Goal: Communication & Community: Answer question/provide support

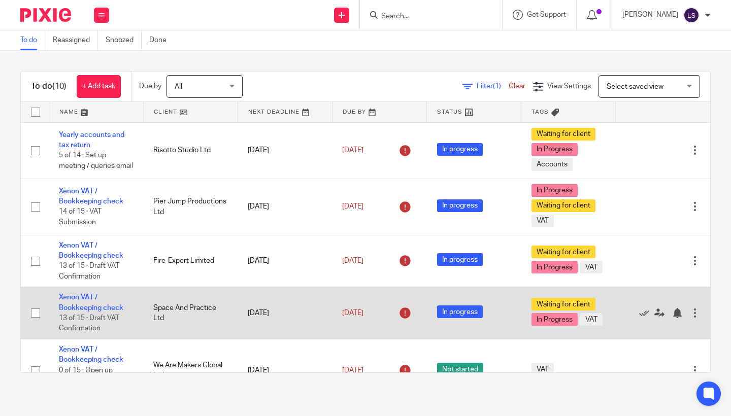
click at [170, 319] on td "Space And Practice Ltd" at bounding box center [190, 313] width 94 height 52
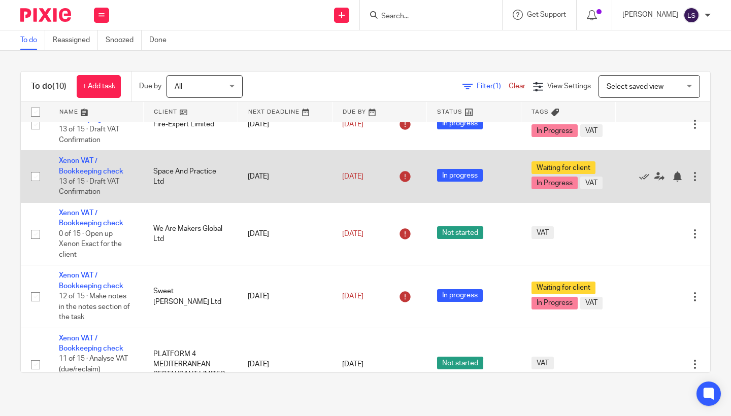
scroll to position [137, 0]
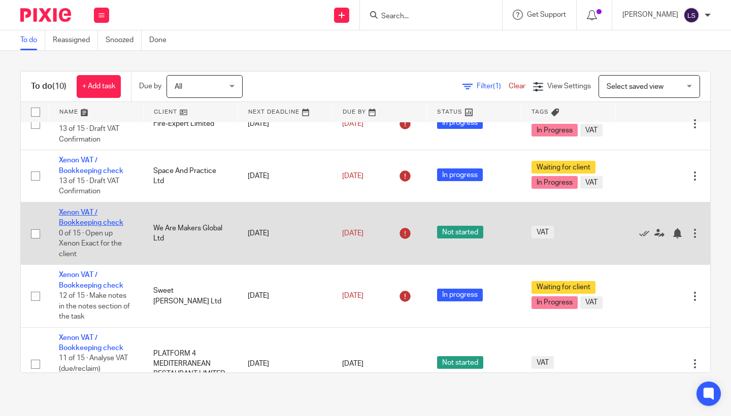
click at [87, 226] on link "Xenon VAT / Bookkeeping check" at bounding box center [91, 217] width 64 height 17
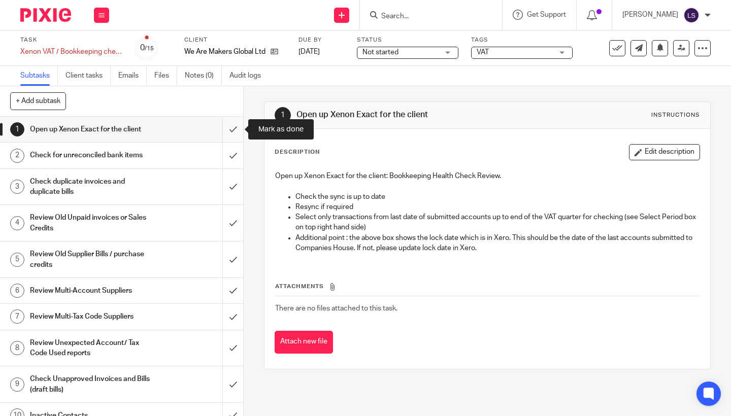
click at [233, 129] on input "submit" at bounding box center [121, 129] width 243 height 25
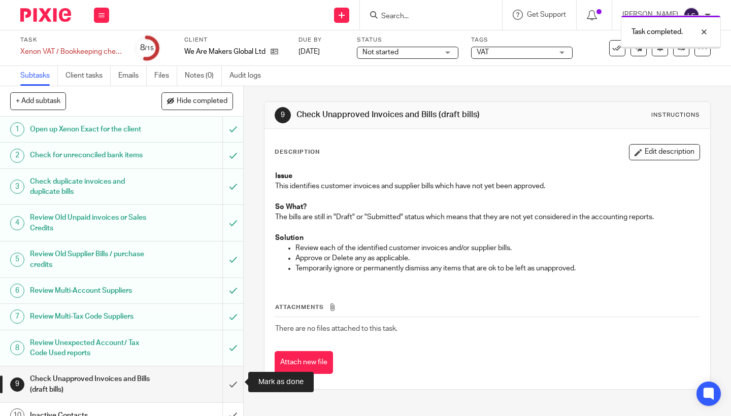
click at [231, 378] on input "submit" at bounding box center [121, 385] width 243 height 36
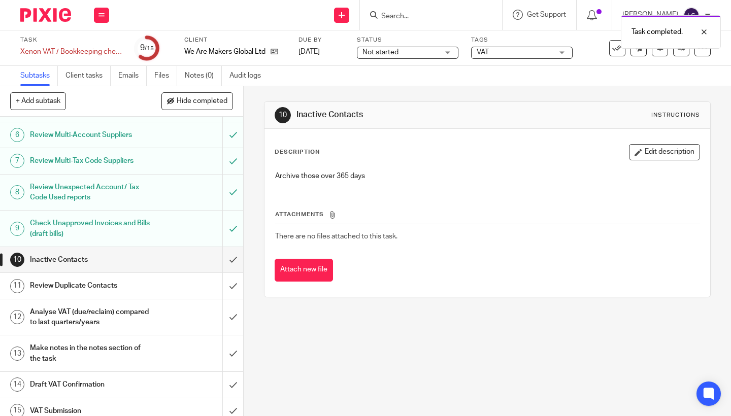
scroll to position [160, 0]
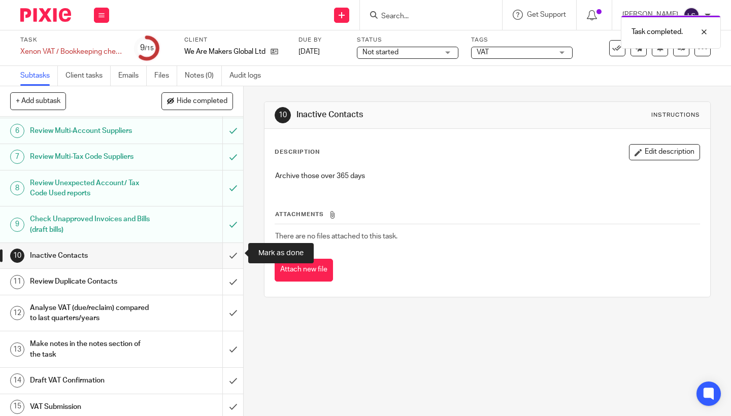
click at [229, 250] on input "submit" at bounding box center [121, 255] width 243 height 25
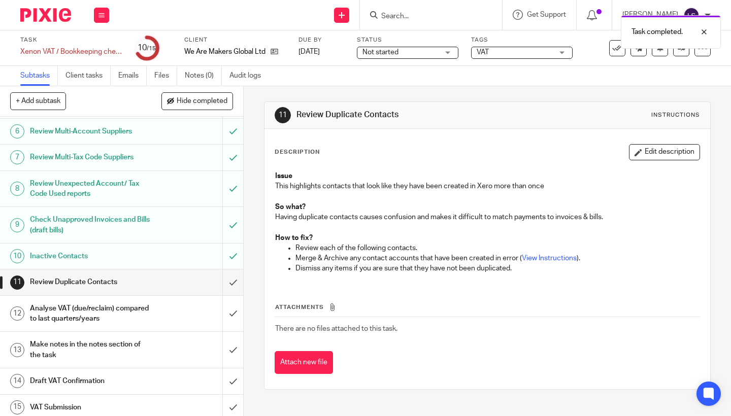
scroll to position [160, 0]
click at [235, 283] on input "submit" at bounding box center [121, 281] width 243 height 25
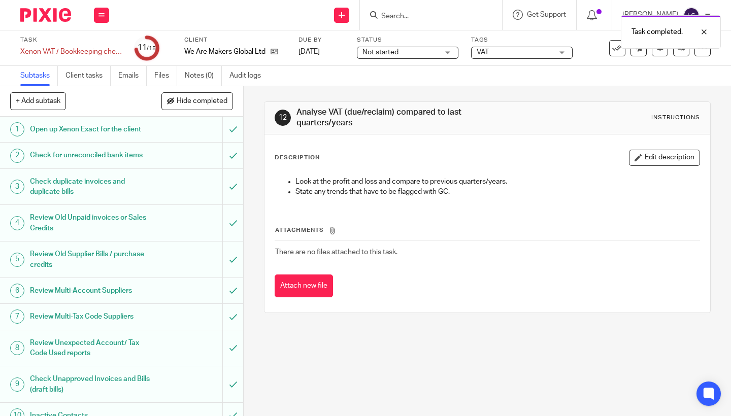
click at [399, 50] on span "Not started" at bounding box center [401, 52] width 76 height 11
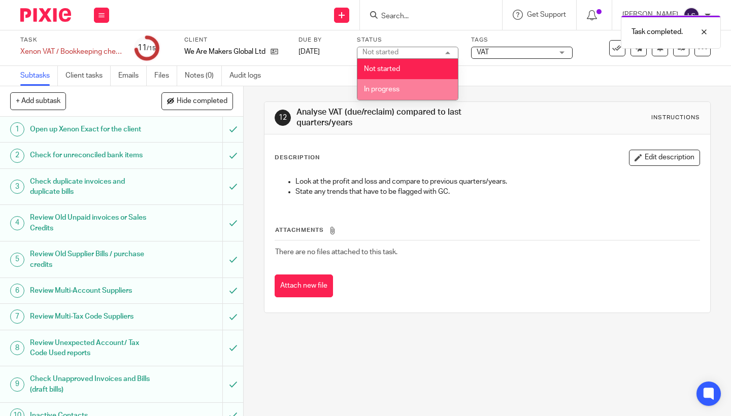
click at [388, 88] on span "In progress" at bounding box center [382, 89] width 36 height 7
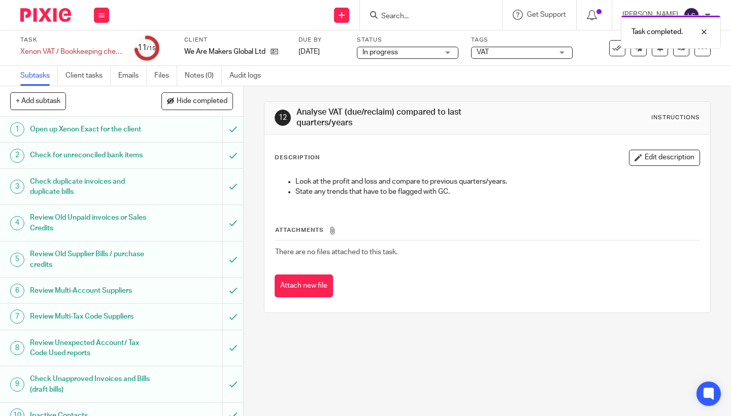
click at [499, 50] on span "VAT" at bounding box center [515, 52] width 76 height 11
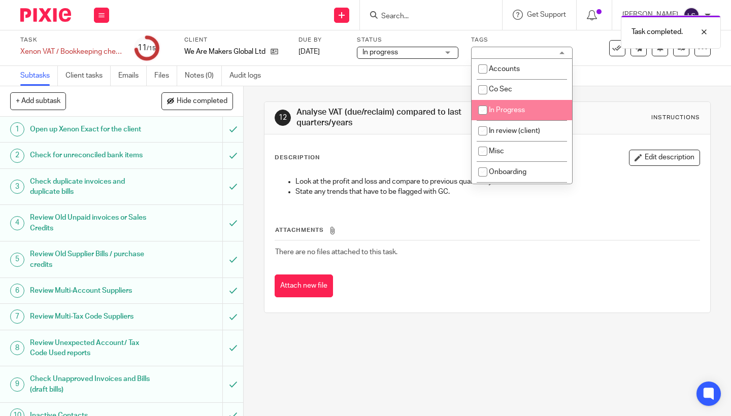
click at [498, 117] on li "In Progress" at bounding box center [522, 110] width 101 height 21
checkbox input "true"
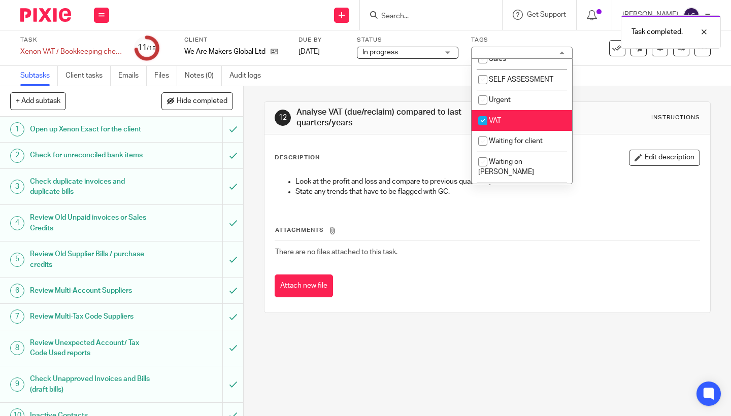
scroll to position [196, 0]
click at [497, 144] on span "Waiting for client" at bounding box center [516, 140] width 54 height 7
checkbox input "true"
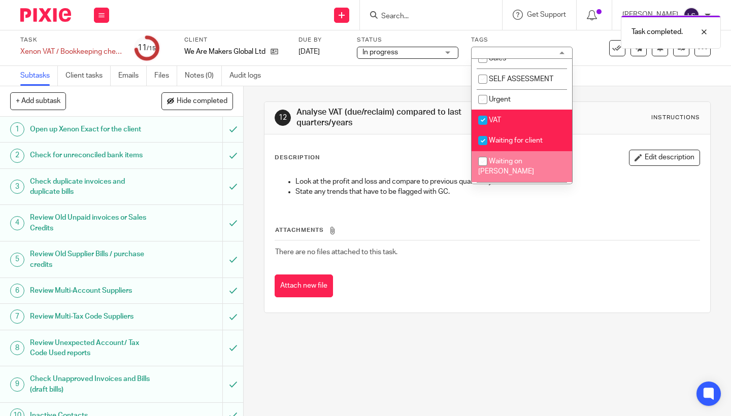
click at [496, 163] on li "Waiting on Gillian" at bounding box center [522, 166] width 101 height 31
checkbox input "true"
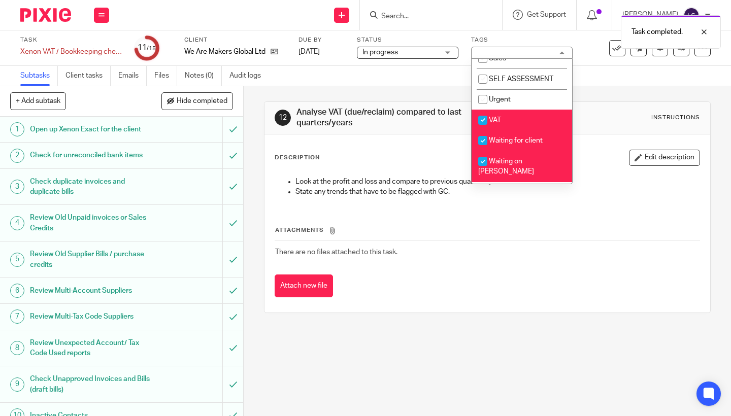
click at [396, 179] on p "Look at the profit and loss and compare to previous quarters/years." at bounding box center [498, 182] width 404 height 10
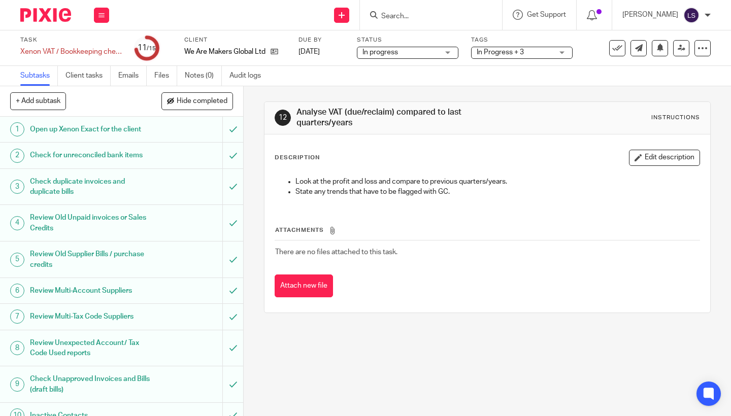
click at [56, 17] on img at bounding box center [45, 15] width 51 height 14
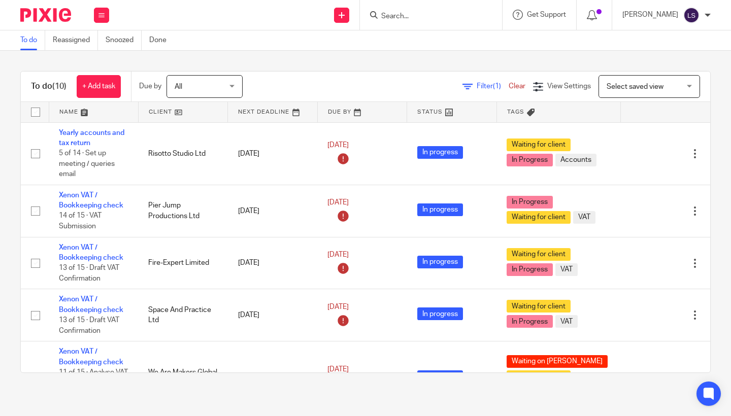
click at [418, 18] on input "Search" at bounding box center [425, 16] width 91 height 9
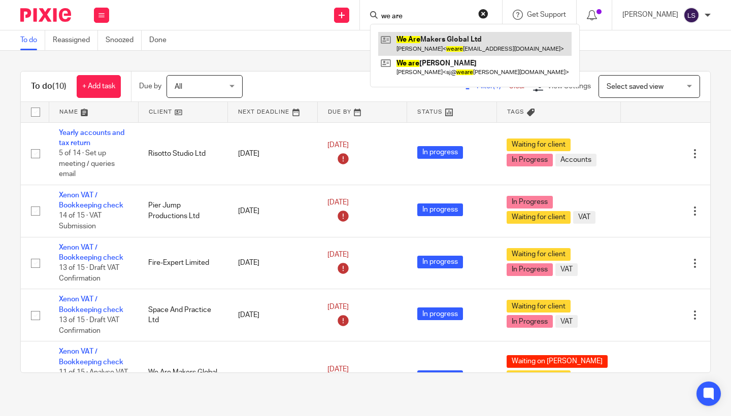
type input "we are"
click at [418, 43] on link at bounding box center [474, 43] width 193 height 23
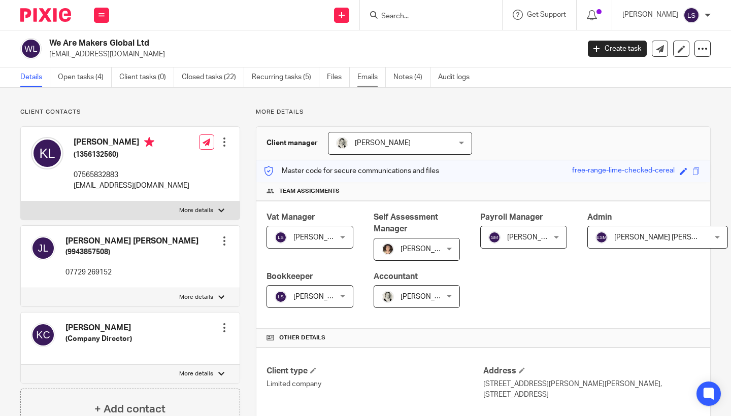
click at [372, 79] on link "Emails" at bounding box center [372, 78] width 28 height 20
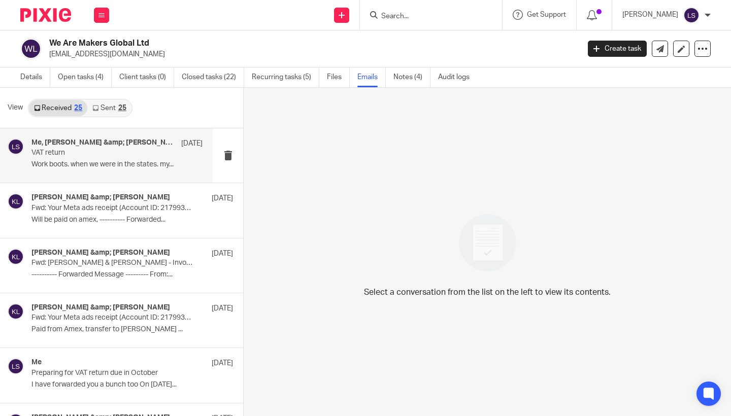
click at [103, 159] on div "Me, [PERSON_NAME] &amp; [PERSON_NAME] [DATE] VAT return Work boots. when we wer…" at bounding box center [116, 156] width 171 height 34
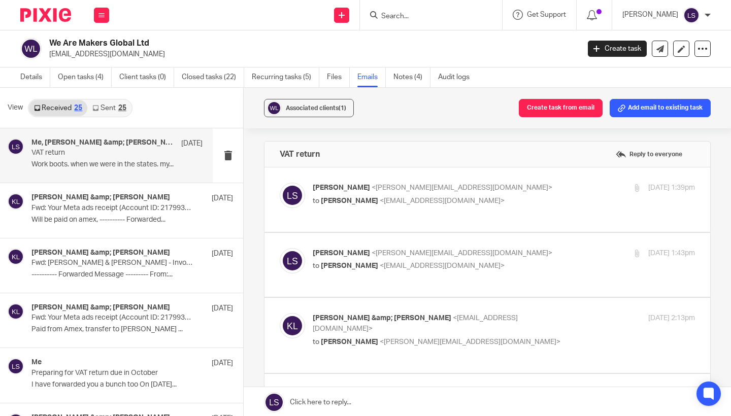
click at [723, 308] on div "Associated clients (1) Create task from email Add email to existing task VAT re…" at bounding box center [488, 253] width 488 height 330
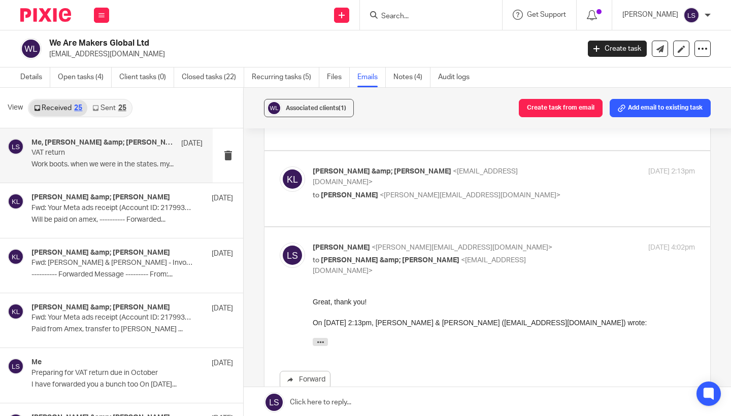
scroll to position [149, 0]
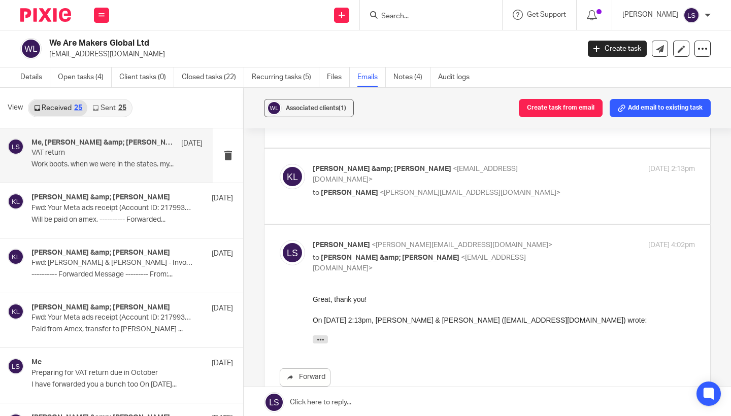
click at [539, 188] on p "to Lauren Simmons <lauren@fearlessfinancials.co.uk>" at bounding box center [440, 193] width 255 height 11
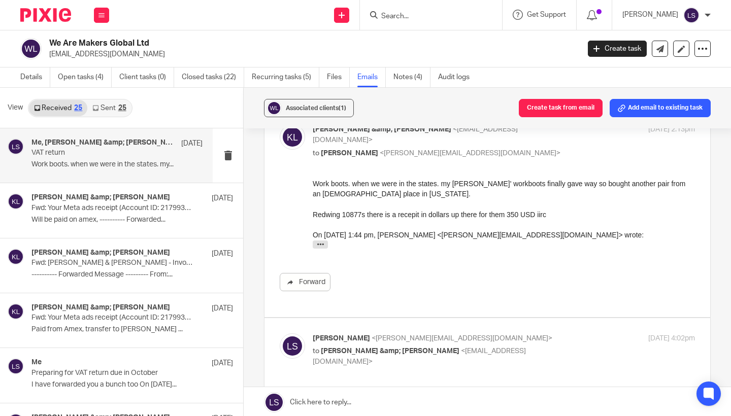
scroll to position [191, 0]
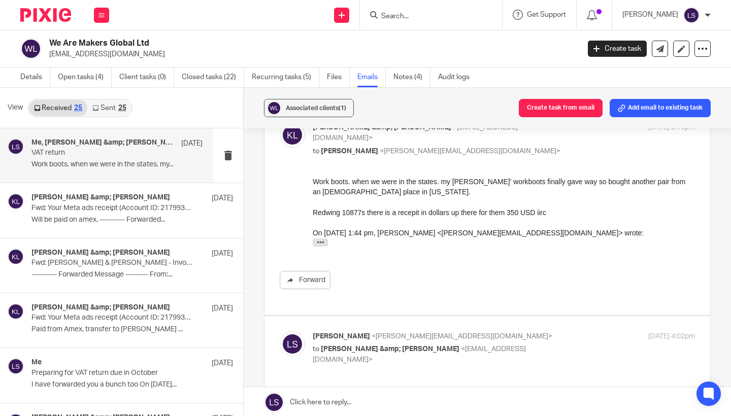
click at [504, 146] on p "to [PERSON_NAME] <[PERSON_NAME][EMAIL_ADDRESS][DOMAIN_NAME]>" at bounding box center [440, 151] width 255 height 11
checkbox input "false"
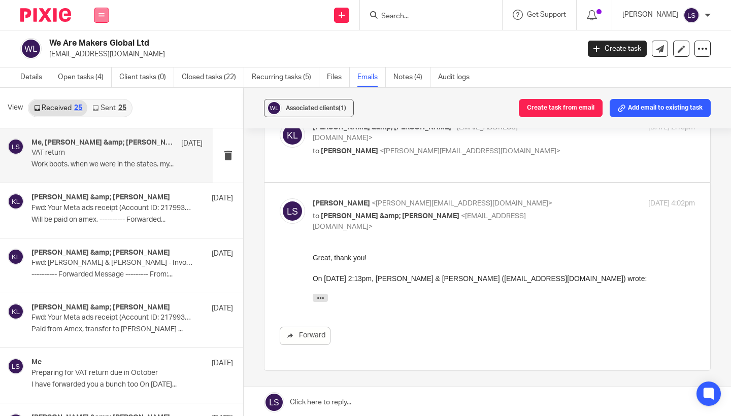
click at [102, 15] on icon at bounding box center [102, 15] width 6 height 6
click at [102, 62] on link "Email" at bounding box center [96, 61] width 17 height 7
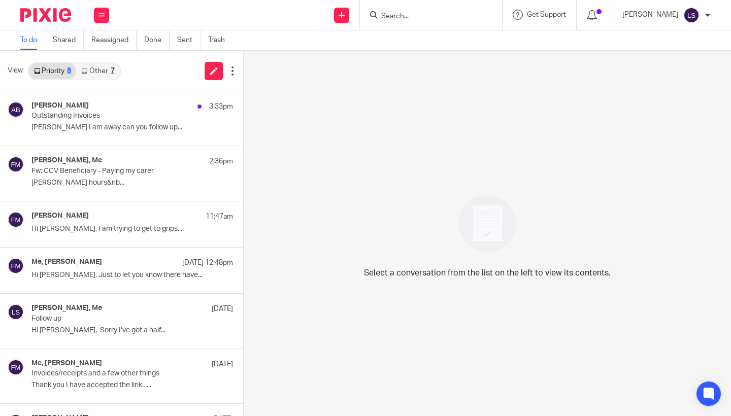
click at [103, 69] on link "Other 7" at bounding box center [97, 71] width 43 height 16
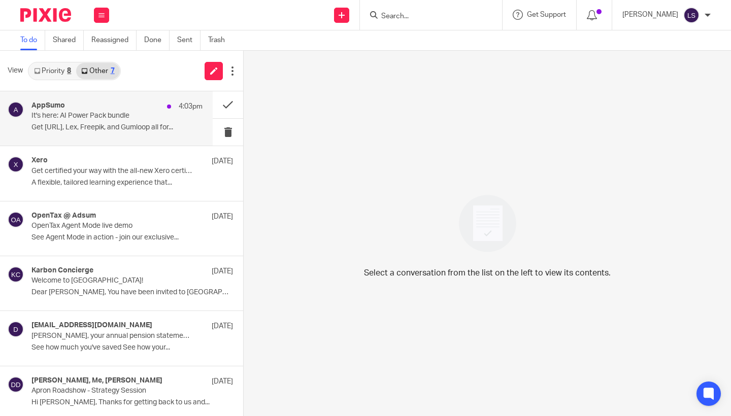
click at [88, 127] on p "Get Otter.ai, Lex, Freepik, and Gumloop all for..." at bounding box center [116, 127] width 171 height 9
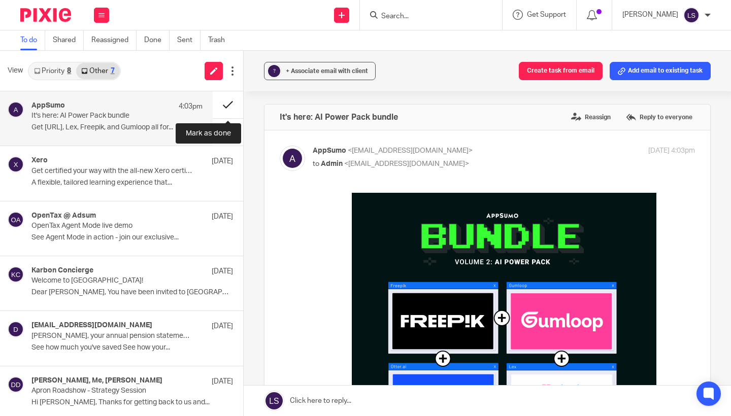
click at [219, 107] on button at bounding box center [228, 104] width 30 height 27
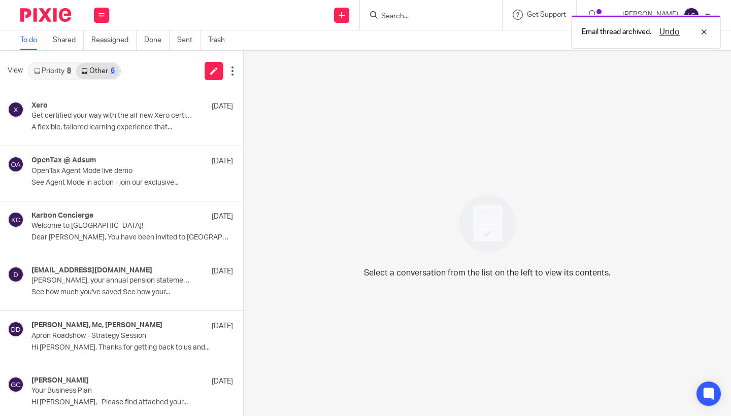
click at [55, 69] on link "Priority 8" at bounding box center [52, 71] width 47 height 16
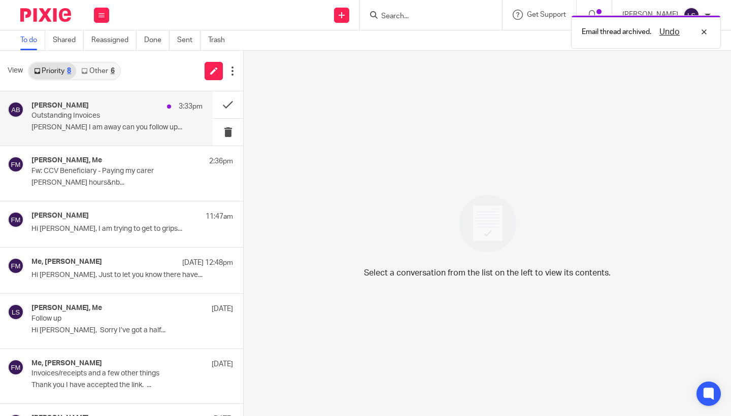
click at [106, 109] on div "Al Brown 3:33pm" at bounding box center [116, 107] width 171 height 10
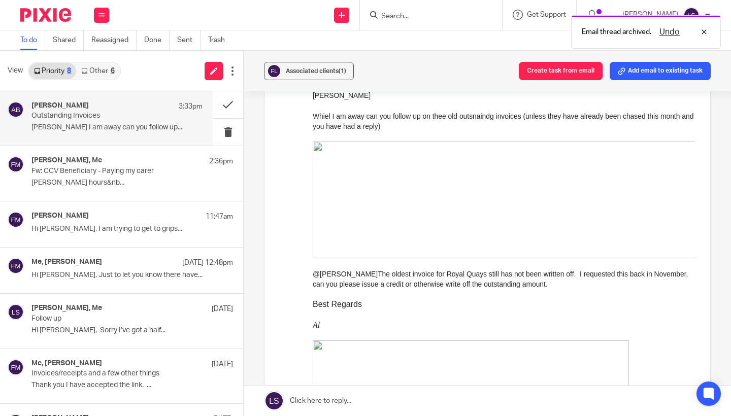
scroll to position [123, 0]
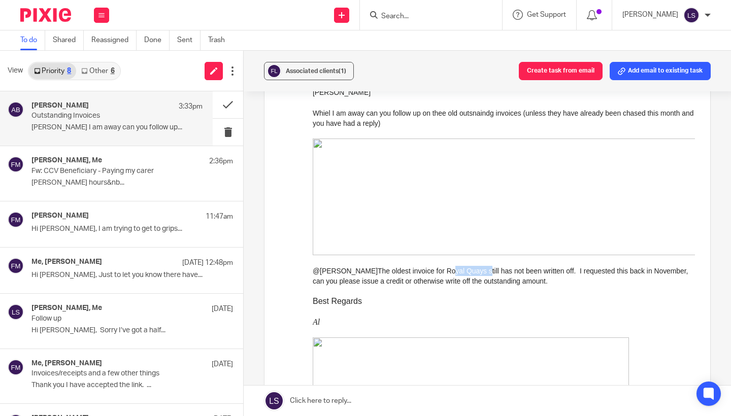
drag, startPoint x: 449, startPoint y: 271, endPoint x: 489, endPoint y: 270, distance: 40.1
click at [489, 270] on p "@Lauren Simmons The oldest invoice for Royal Quays still has not been written o…" at bounding box center [504, 276] width 382 height 21
copy p "Royal Quays"
click at [293, 284] on div "Forward Attachments Save all attachments image001 .png image002 .png" at bounding box center [487, 383] width 415 height 592
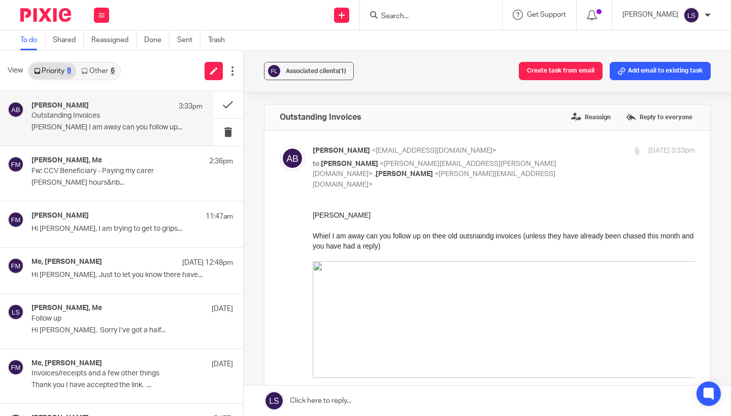
scroll to position [0, 0]
click at [569, 163] on div "Al Brown <al.brown@fire-expert.ltd> to Lisa Anderson <lisa.anderson@fire-expert…" at bounding box center [504, 168] width 382 height 44
checkbox input "false"
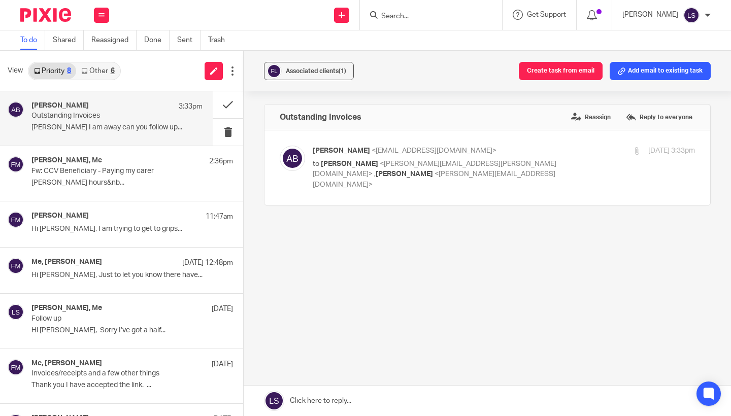
click at [340, 402] on link at bounding box center [488, 401] width 488 height 30
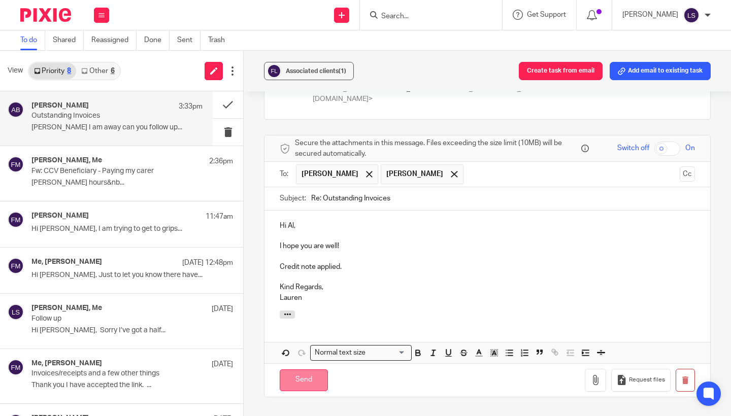
click at [308, 370] on input "Send" at bounding box center [304, 381] width 48 height 22
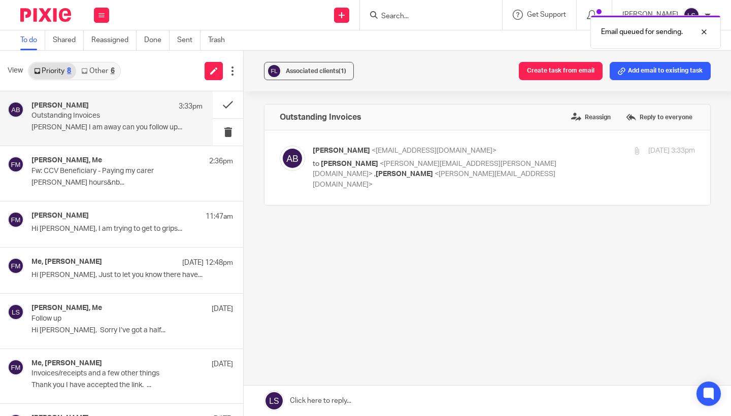
click at [536, 153] on p "Al Brown <al.brown@fire-expert.ltd>" at bounding box center [440, 151] width 255 height 11
checkbox input "true"
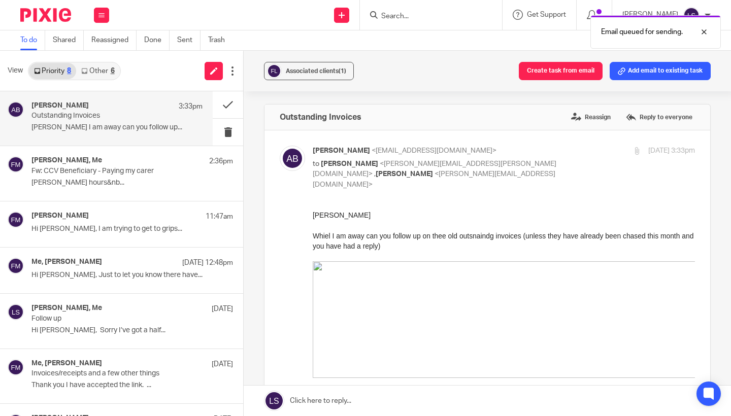
click at [447, 229] on p at bounding box center [504, 225] width 382 height 10
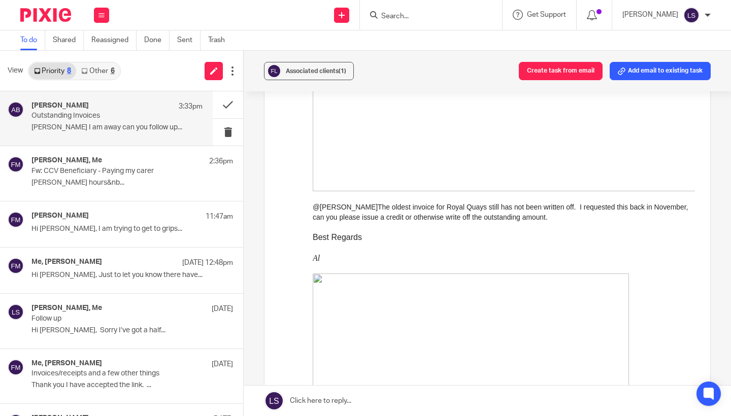
scroll to position [192, 0]
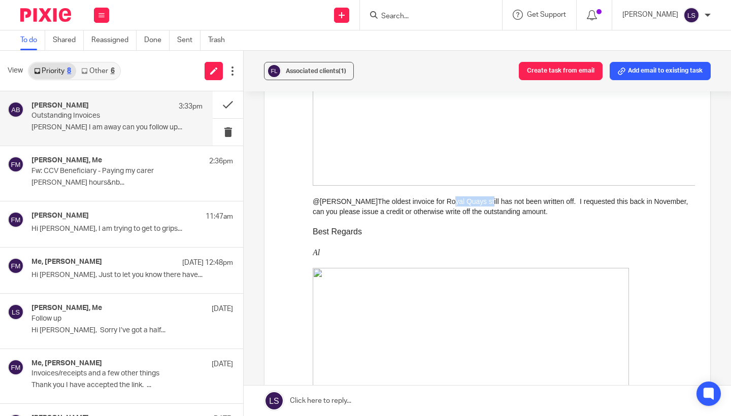
drag, startPoint x: 490, startPoint y: 199, endPoint x: 449, endPoint y: 199, distance: 40.6
click at [449, 199] on p "@Lauren Simmons The oldest invoice for Royal Quays still has not been written o…" at bounding box center [504, 207] width 382 height 21
copy p "Royal Quays"
click at [231, 101] on button at bounding box center [228, 104] width 30 height 27
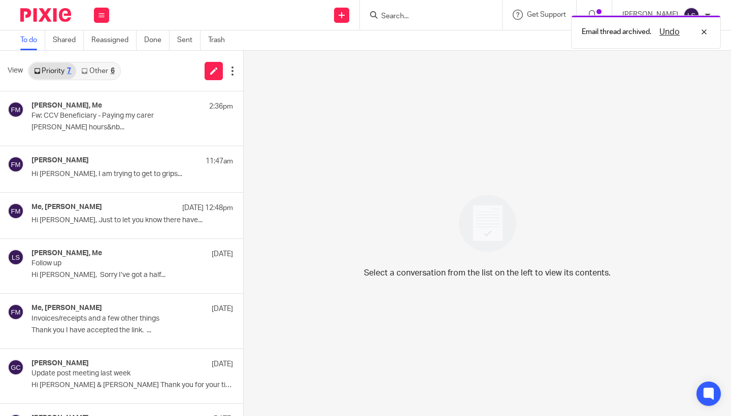
click at [109, 71] on link "Other 6" at bounding box center [97, 71] width 43 height 16
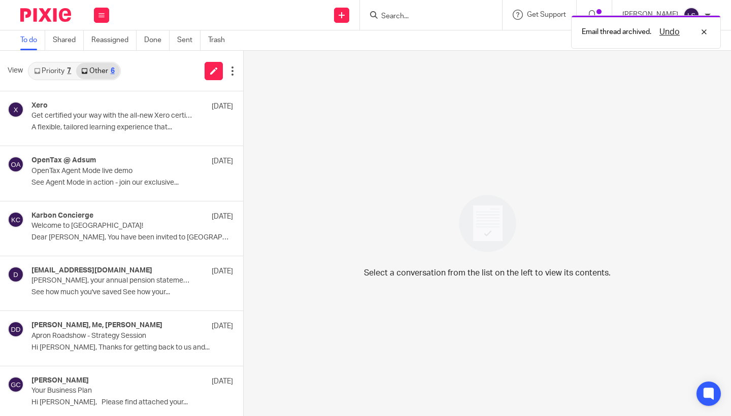
click at [52, 68] on link "Priority 7" at bounding box center [52, 71] width 47 height 16
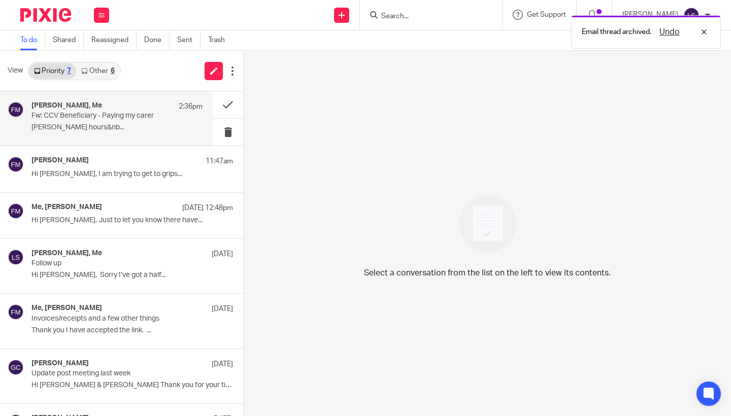
click at [72, 141] on div "Fiona Minshall, Me 2:36pm Fw: CCV Beneficiary - Paying my carer Fiona MinshallD…" at bounding box center [106, 118] width 213 height 54
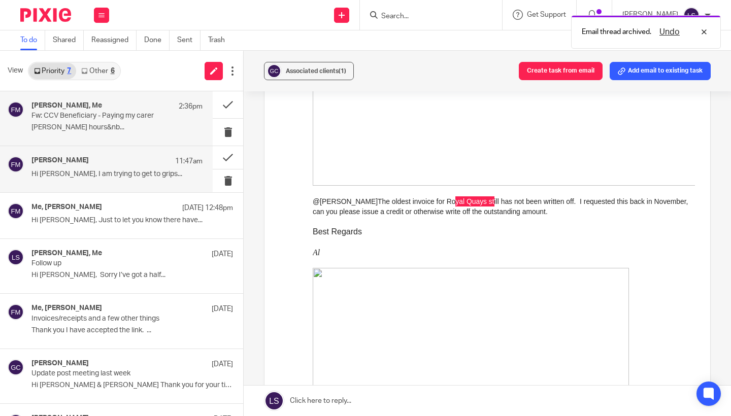
click at [73, 170] on p "Hi Gillian, I am trying to get to grips..." at bounding box center [116, 174] width 171 height 9
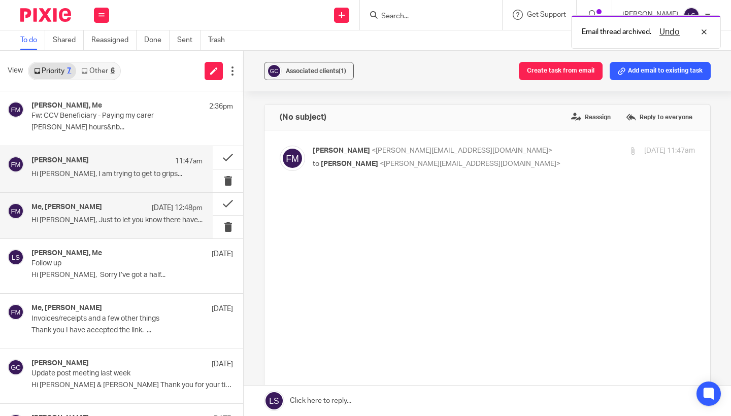
click at [73, 232] on div "Me, Fiona Minshall 22 Sep 12:48pm Hi Lauren, Just to let you know there have..." at bounding box center [106, 216] width 213 height 46
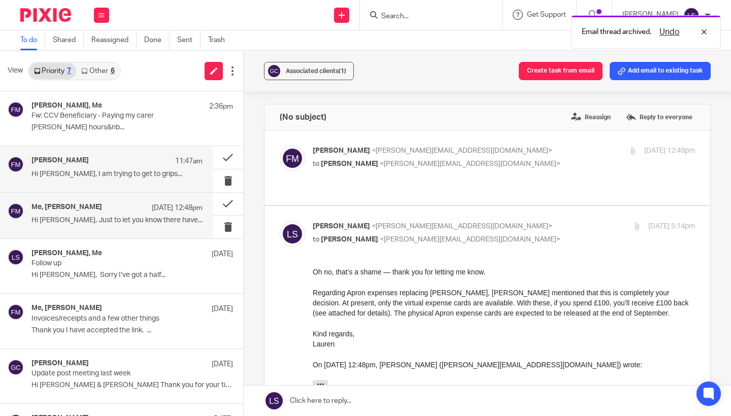
click at [79, 154] on div "Fiona Minshall 11:47am Hi Gillian, I am trying to get to grips..." at bounding box center [106, 169] width 213 height 46
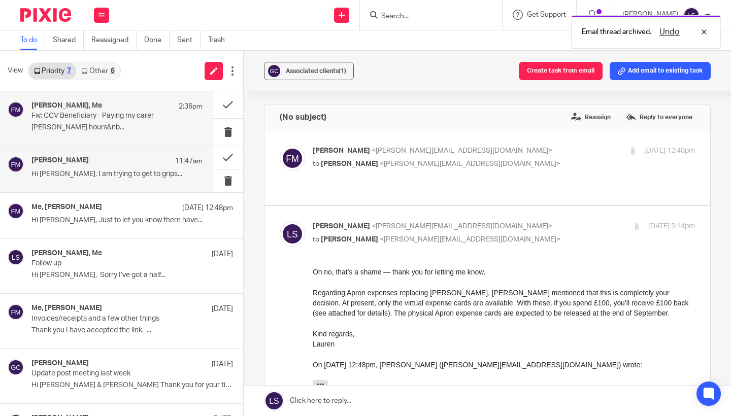
click at [80, 130] on p "[PERSON_NAME] hours&nb..." at bounding box center [116, 127] width 171 height 9
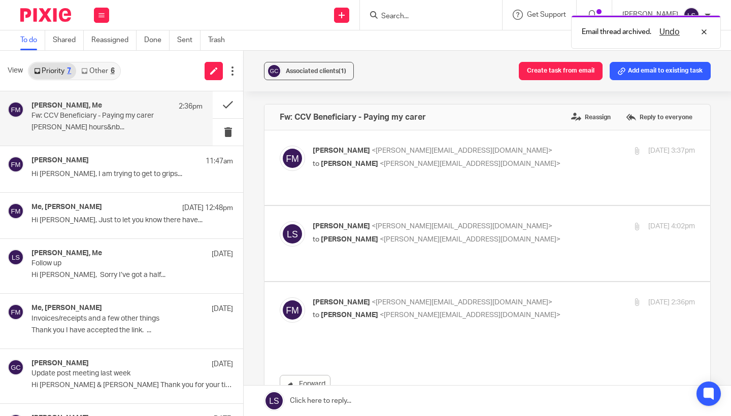
click at [107, 71] on link "Other 6" at bounding box center [97, 71] width 43 height 16
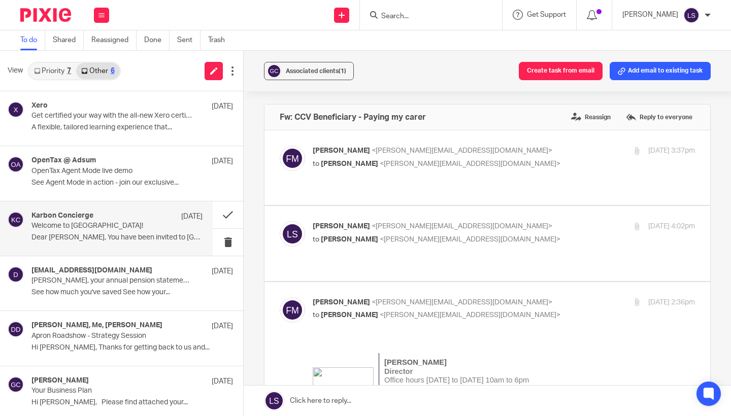
click at [59, 215] on h4 "Karbon Concierge" at bounding box center [62, 216] width 62 height 9
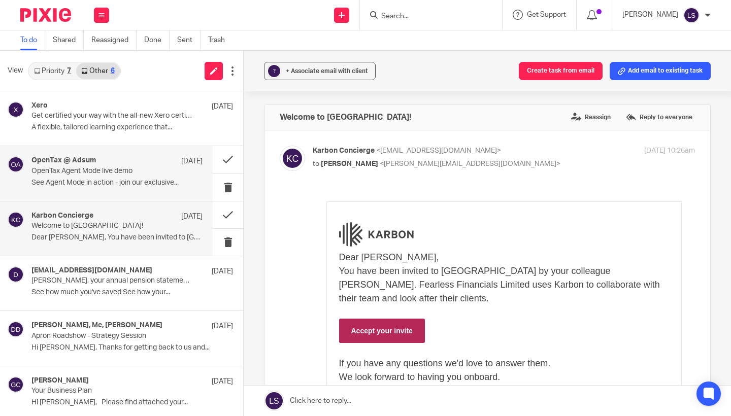
click at [98, 168] on p "OpenTax Agent Mode live demo" at bounding box center [99, 171] width 137 height 9
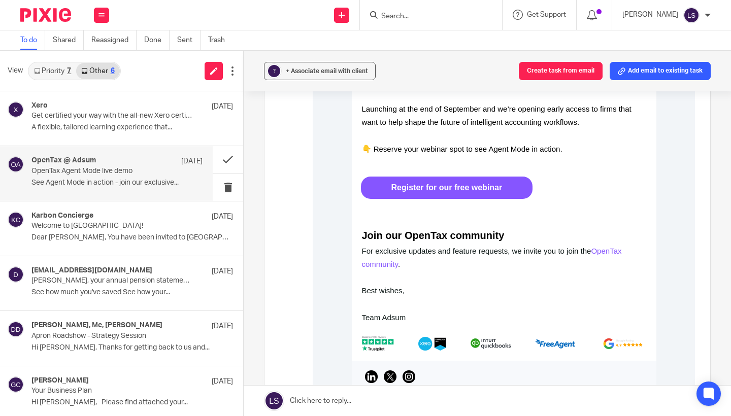
scroll to position [626, 0]
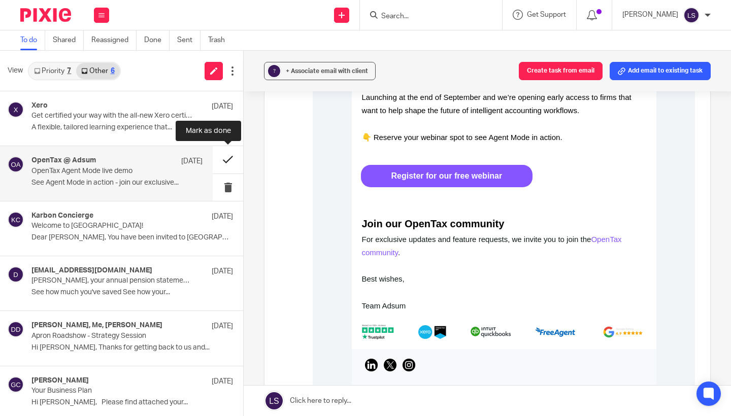
click at [232, 154] on button at bounding box center [228, 159] width 30 height 27
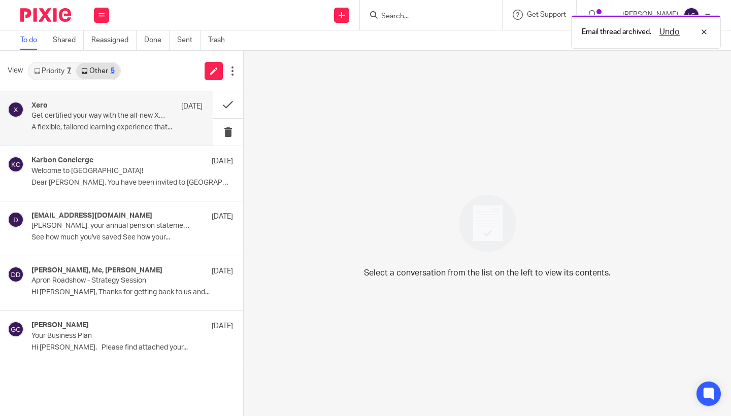
click at [132, 127] on p "A flexible, tailored learning experience that..." at bounding box center [116, 127] width 171 height 9
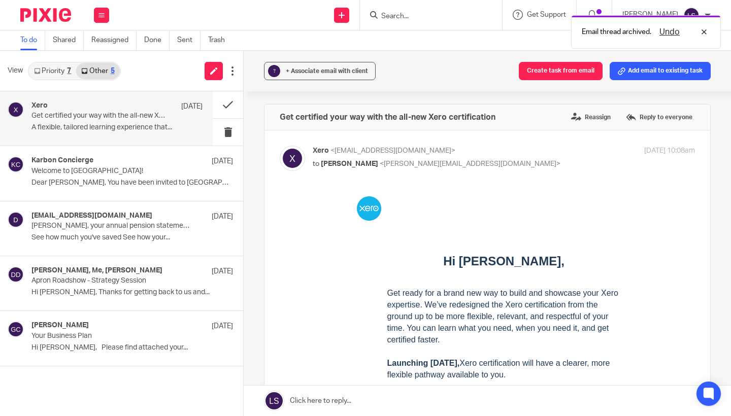
scroll to position [0, 0]
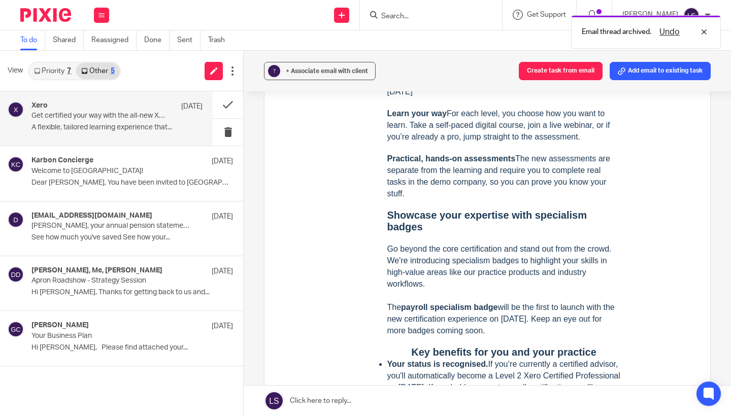
scroll to position [505, 0]
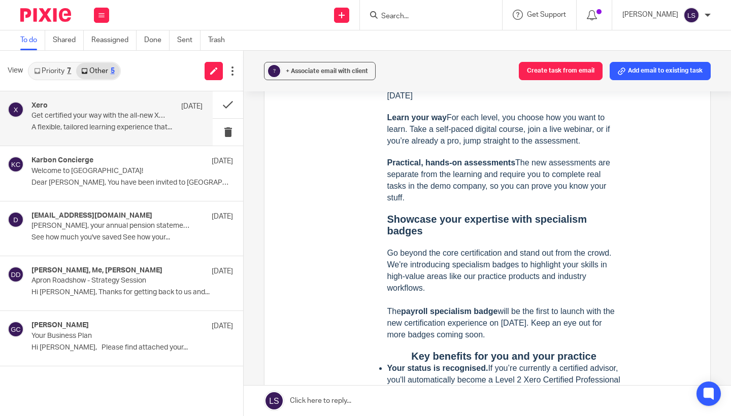
click at [325, 175] on div "A flexible, tailored learning experience that helps you save time. ‌ ‌ ‌ ‌ ‌ ‌ …" at bounding box center [504, 297] width 382 height 1223
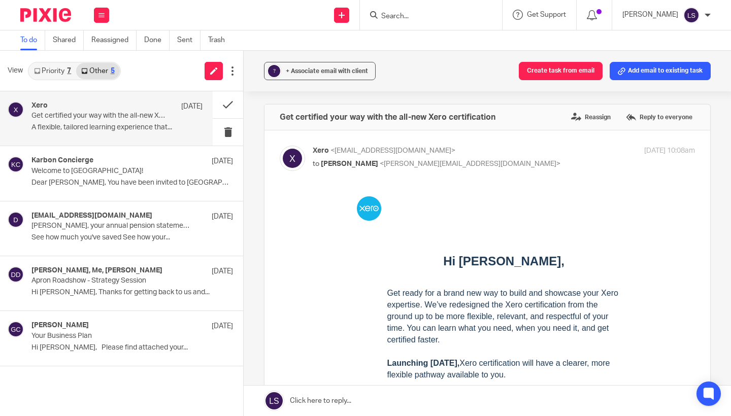
scroll to position [0, 0]
click at [555, 165] on p "to Lauren Simmons <lauren@fearlessfinancials.co.uk>" at bounding box center [440, 164] width 255 height 11
checkbox input "false"
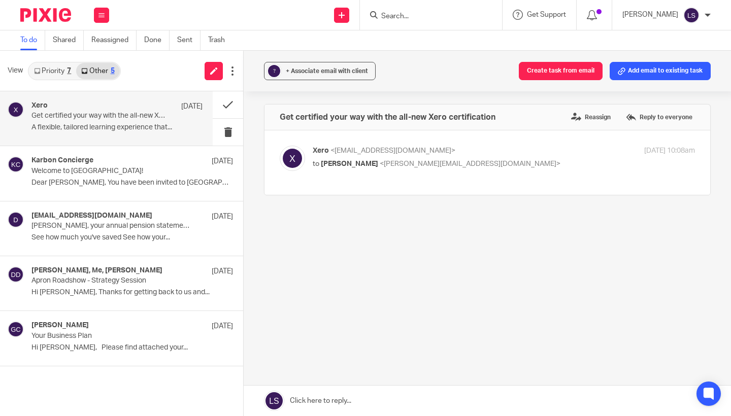
click at [61, 68] on link "Priority 7" at bounding box center [52, 71] width 47 height 16
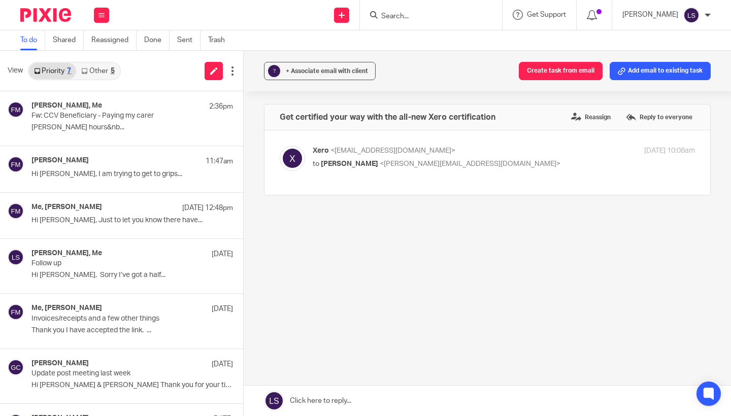
click at [102, 70] on link "Other 5" at bounding box center [97, 71] width 43 height 16
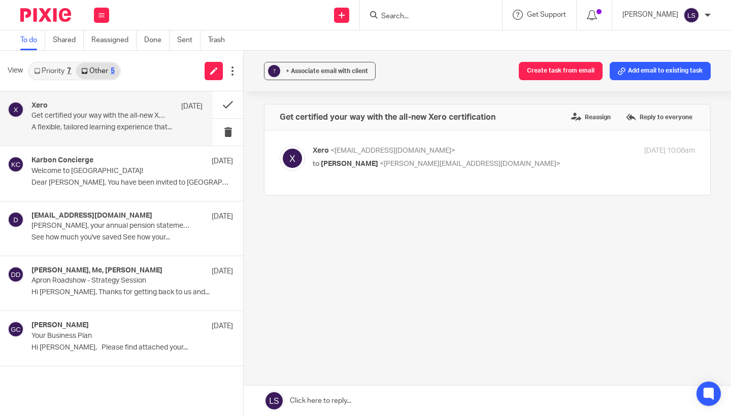
click at [51, 72] on link "Priority 7" at bounding box center [52, 71] width 47 height 16
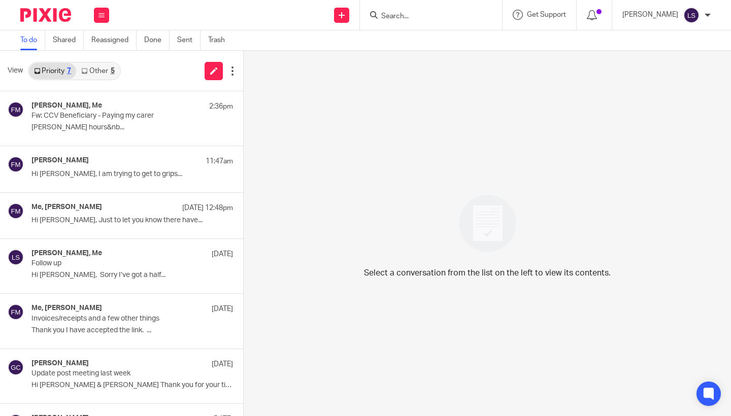
click at [106, 63] on link "Other 5" at bounding box center [97, 71] width 43 height 16
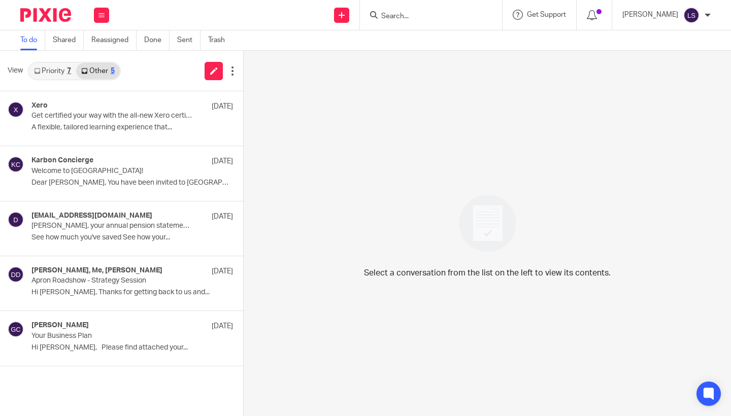
click at [60, 68] on link "Priority 7" at bounding box center [52, 71] width 47 height 16
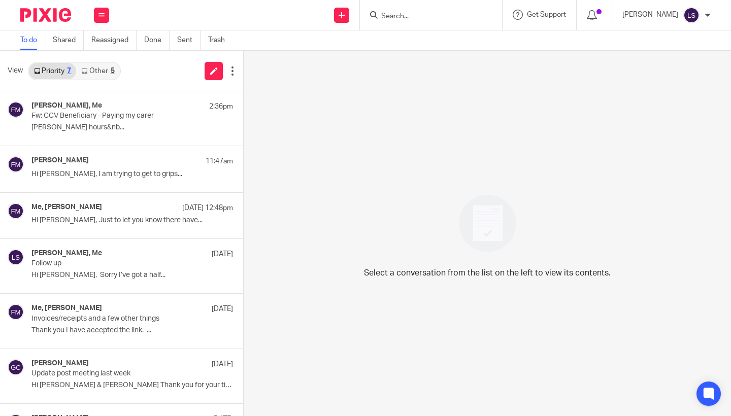
click at [421, 23] on div at bounding box center [431, 15] width 142 height 30
click at [417, 15] on input "Search" at bounding box center [425, 16] width 91 height 9
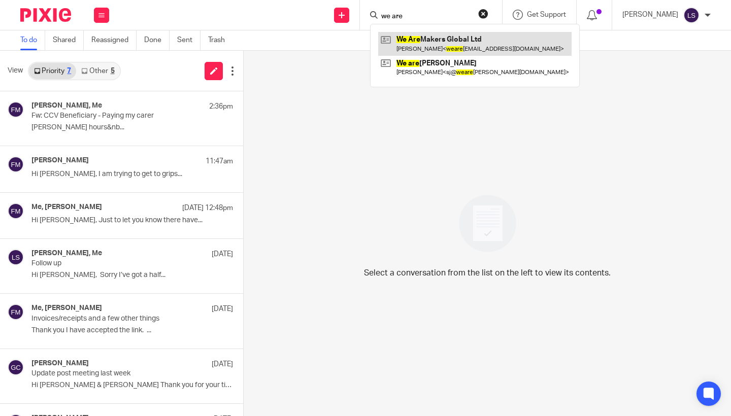
type input "we are"
click at [402, 38] on link at bounding box center [474, 43] width 193 height 23
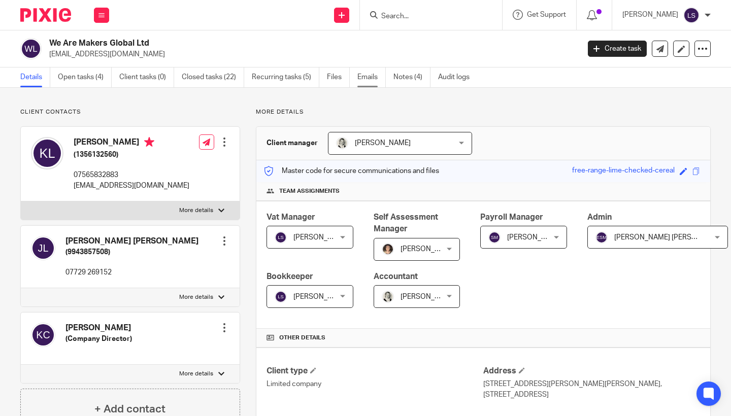
click at [370, 77] on link "Emails" at bounding box center [372, 78] width 28 height 20
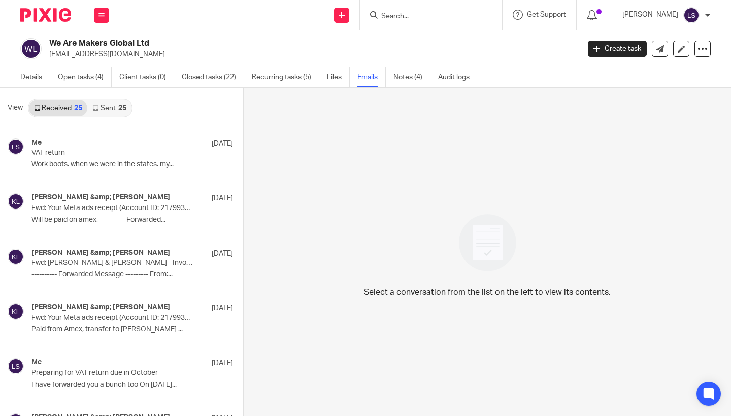
click at [105, 106] on link "Sent 25" at bounding box center [109, 108] width 44 height 16
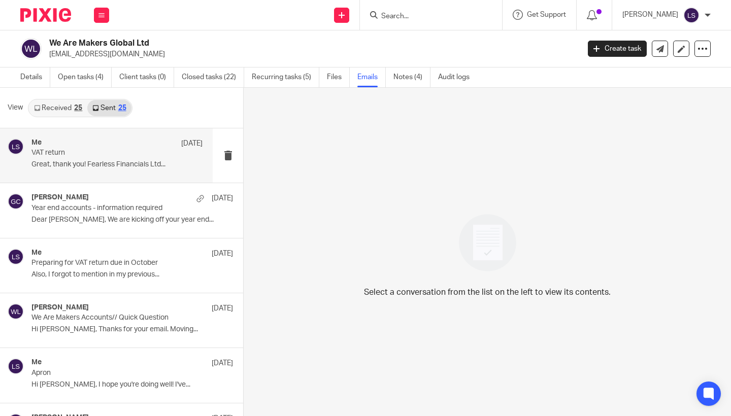
scroll to position [2, 0]
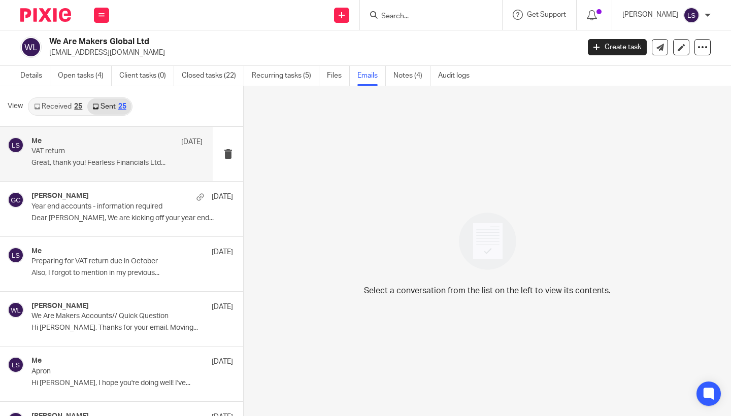
click at [104, 161] on p "Great, thank you! Fearless Financials Ltd..." at bounding box center [116, 163] width 171 height 9
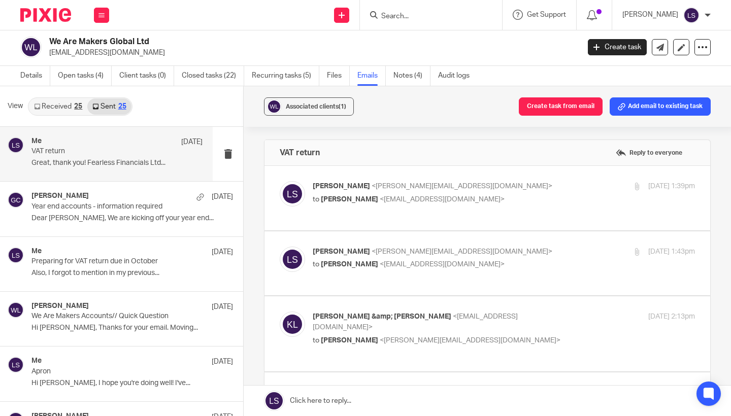
click at [722, 266] on div "Associated clients (1) Create task from email Add email to existing task VAT re…" at bounding box center [488, 251] width 488 height 330
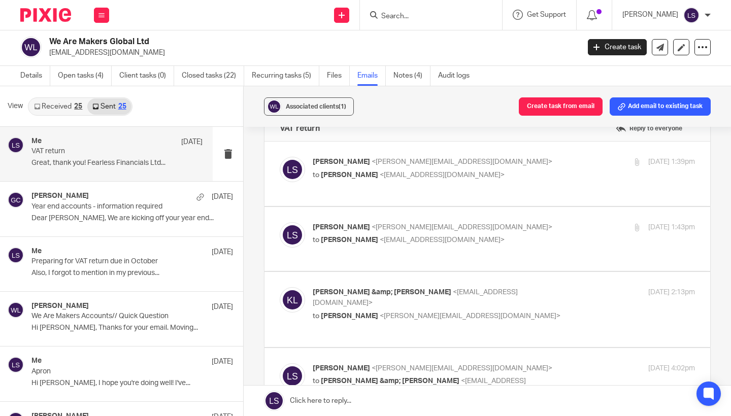
scroll to position [0, 0]
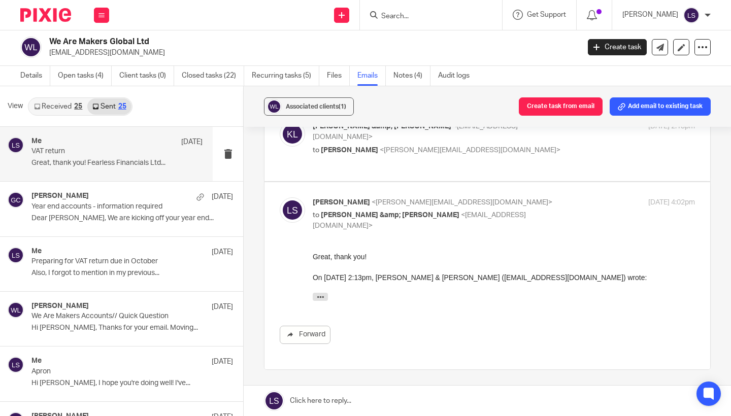
click at [520, 198] on p "Lauren Simmons <lauren@fearlessfinancials.co.uk>" at bounding box center [440, 203] width 255 height 11
checkbox input "false"
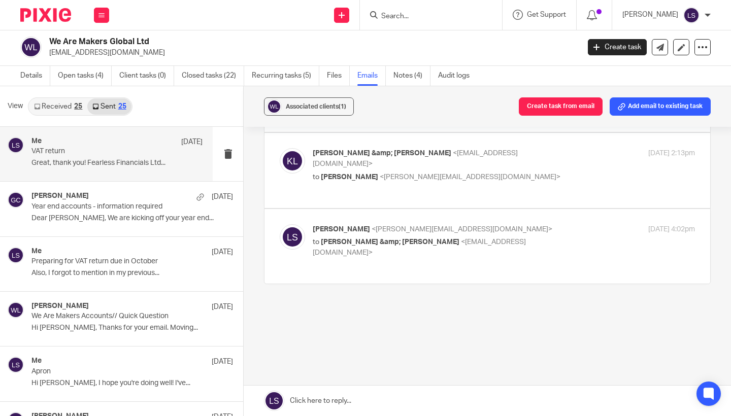
scroll to position [149, 0]
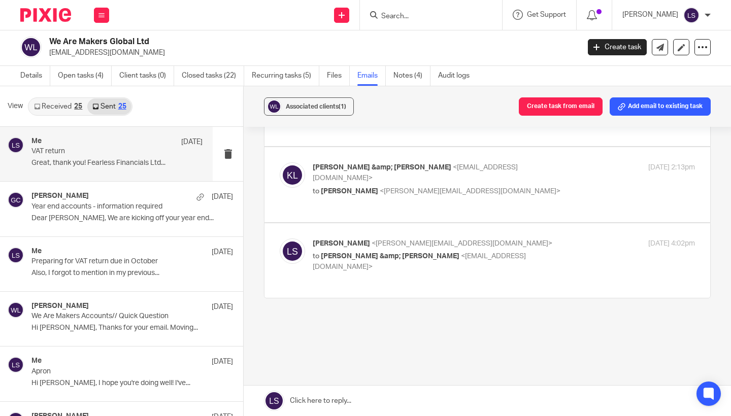
click at [364, 400] on link at bounding box center [488, 401] width 488 height 30
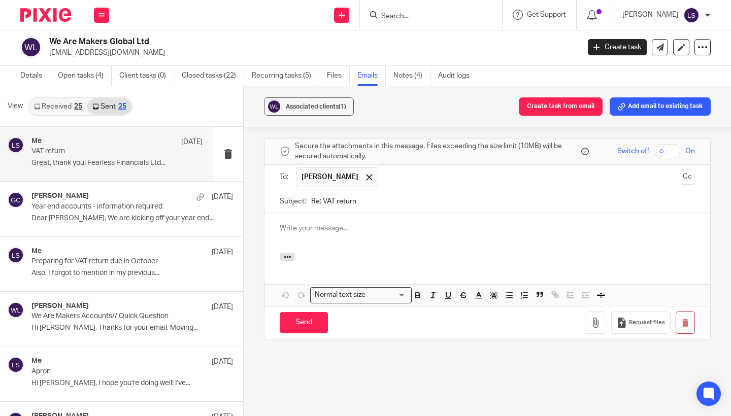
scroll to position [0, 0]
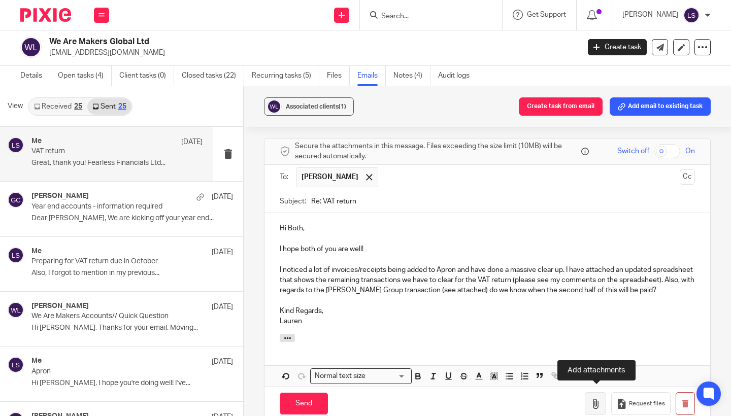
click at [598, 401] on icon "button" at bounding box center [596, 404] width 10 height 10
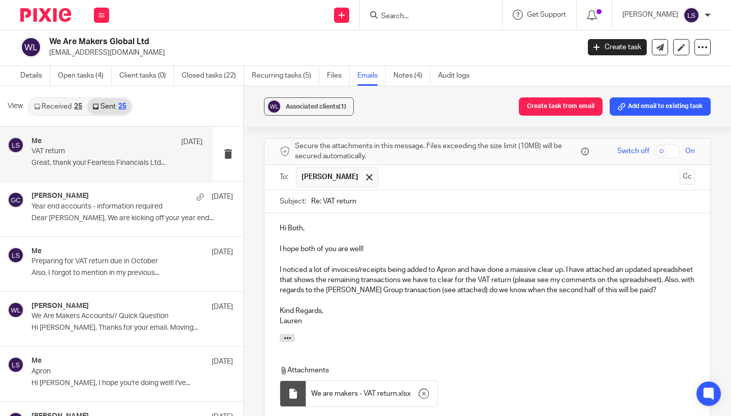
click at [715, 311] on div "Associated clients (1) Create task from email Add email to existing task VAT re…" at bounding box center [488, 251] width 488 height 330
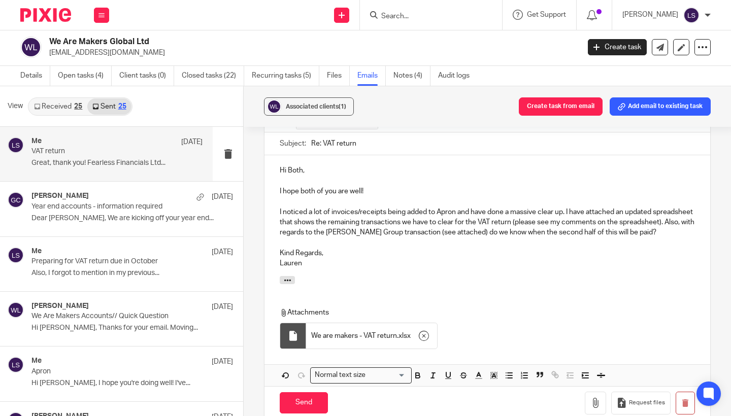
scroll to position [383, 0]
click at [596, 398] on icon "button" at bounding box center [596, 403] width 10 height 10
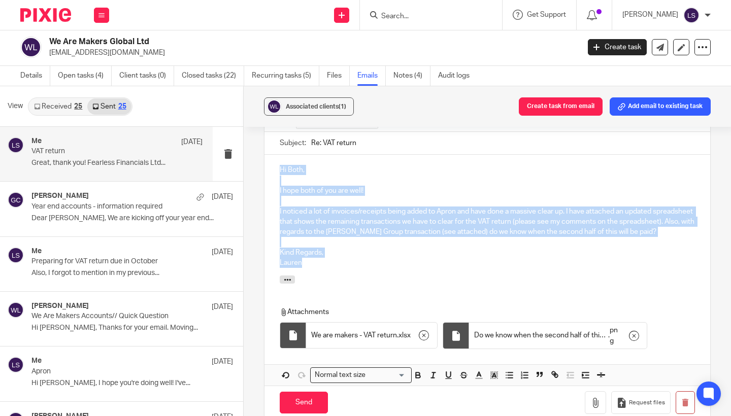
drag, startPoint x: 319, startPoint y: 258, endPoint x: 276, endPoint y: 153, distance: 113.9
click at [276, 155] on div "Hi Both, I hope both of you are well! I noticed a lot of invoices/receipts bein…" at bounding box center [488, 215] width 446 height 121
copy div "Hi Both, I hope both of you are well! I noticed a lot of invoices/receipts bein…"
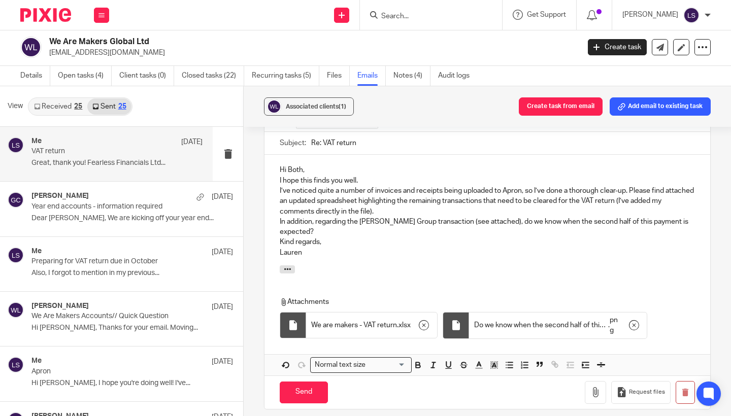
click at [322, 165] on p "Hi Both," at bounding box center [487, 170] width 415 height 10
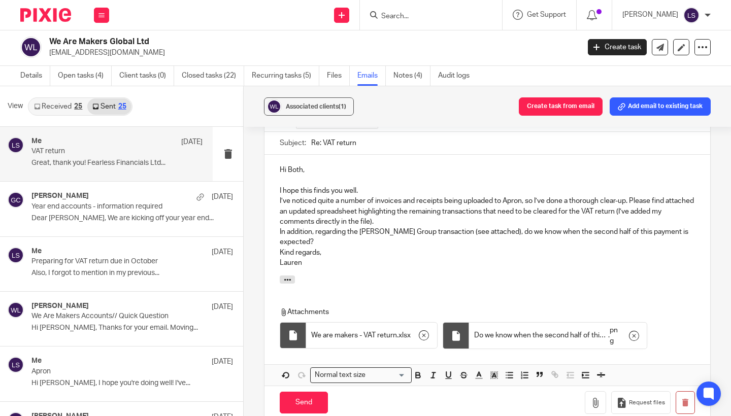
click at [362, 186] on p "I hope this finds you well." at bounding box center [487, 191] width 415 height 10
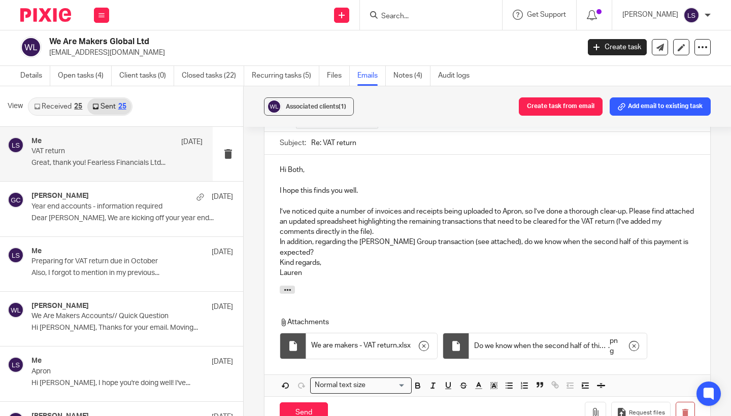
click at [385, 214] on p "I’ve noticed quite a number of invoices and receipts being uploaded to Apron, s…" at bounding box center [487, 222] width 415 height 31
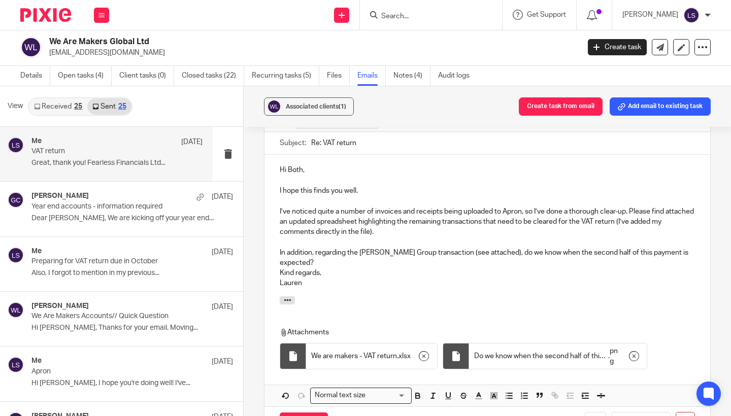
click at [352, 268] on p "Kind regards, Lauren" at bounding box center [487, 278] width 415 height 21
click at [280, 268] on p "Kind regards, Lauren" at bounding box center [487, 278] width 415 height 21
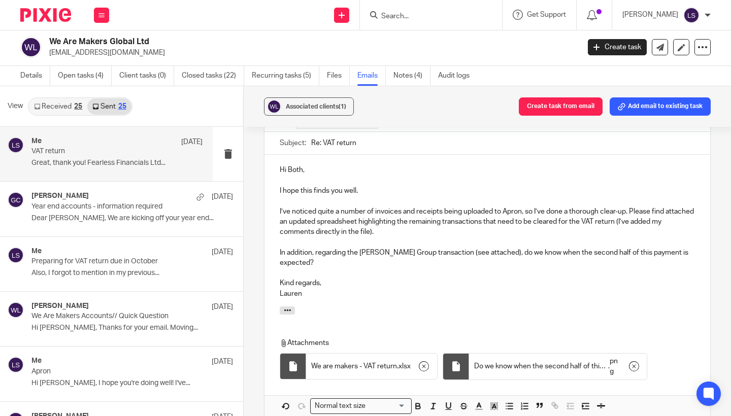
click at [320, 273] on div "Hi Both, I hope this finds you well. I’ve noticed quite a number of invoices an…" at bounding box center [488, 230] width 446 height 151
click at [719, 222] on div "Associated clients (1) Create task from email Add email to existing task VAT re…" at bounding box center [488, 251] width 488 height 330
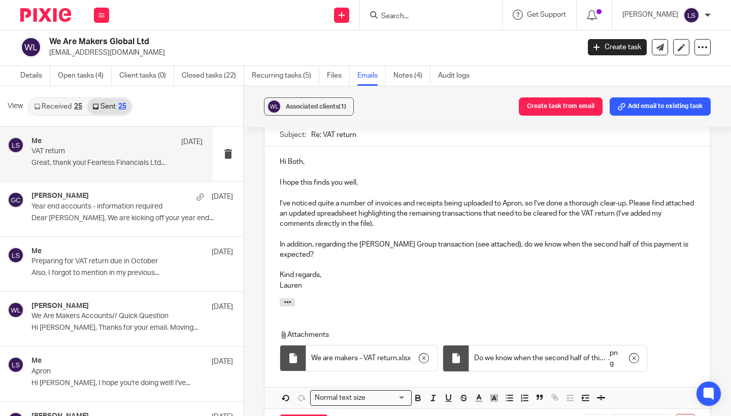
scroll to position [395, 0]
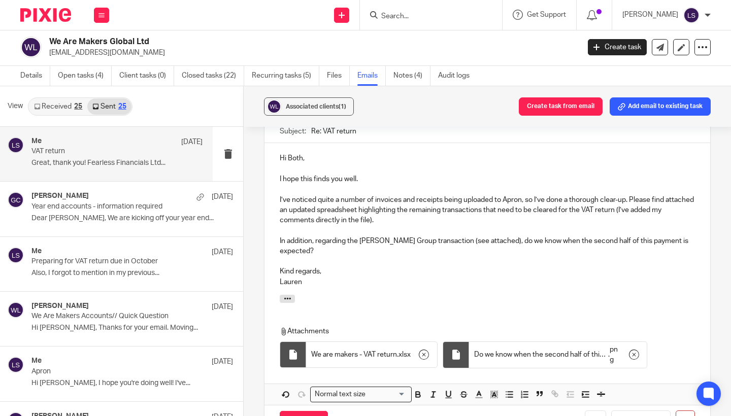
click at [273, 185] on div "Hi Both, I hope this finds you well. I’ve noticed quite a number of invoices an…" at bounding box center [488, 218] width 446 height 151
click at [273, 162] on div "Hi Both, I hope this finds you well. I’ve noticed quite a number of invoices an…" at bounding box center [488, 218] width 446 height 151
click at [275, 224] on div "Hi Both, I hope this finds you well. I’ve noticed quite a number of invoices an…" at bounding box center [488, 218] width 446 height 151
click at [720, 207] on div "Associated clients (1) Create task from email Add email to existing task VAT re…" at bounding box center [488, 251] width 488 height 330
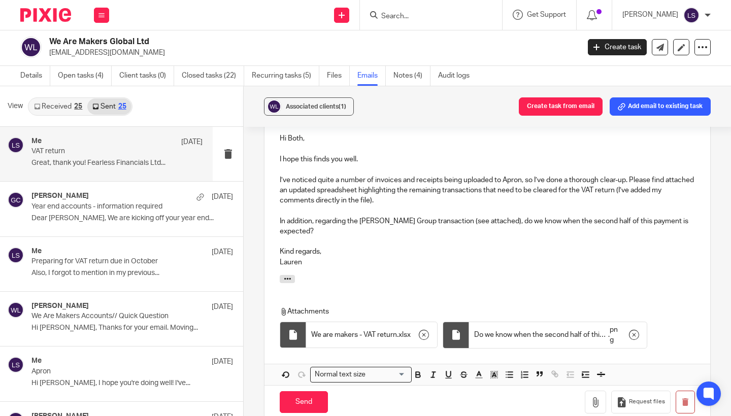
scroll to position [415, 0]
click at [309, 391] on input "Send" at bounding box center [304, 402] width 48 height 22
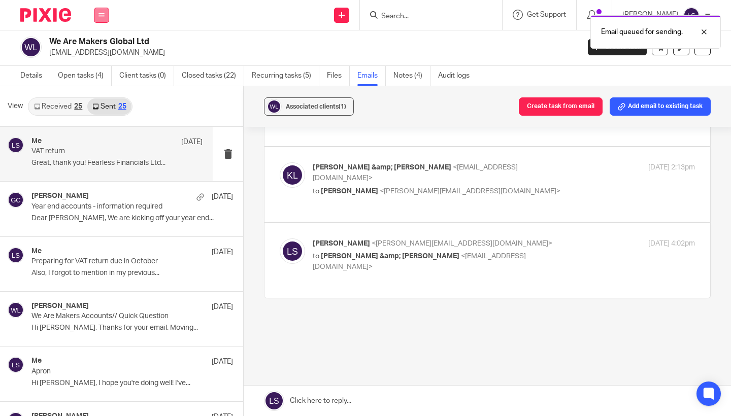
click at [104, 16] on icon at bounding box center [102, 15] width 6 height 6
click at [97, 61] on link "Email" at bounding box center [96, 61] width 17 height 7
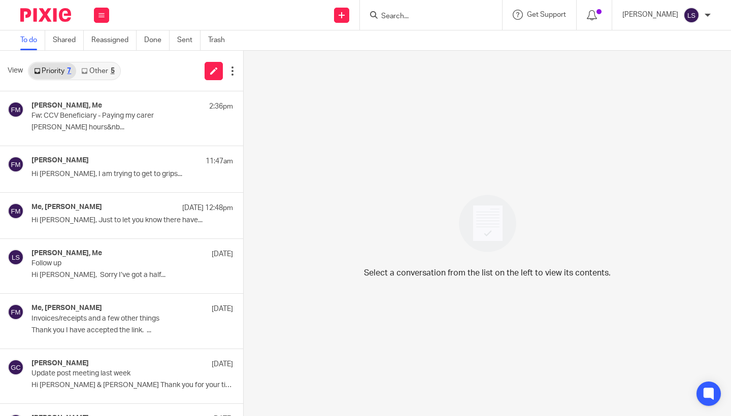
click at [105, 72] on link "Other 5" at bounding box center [97, 71] width 43 height 16
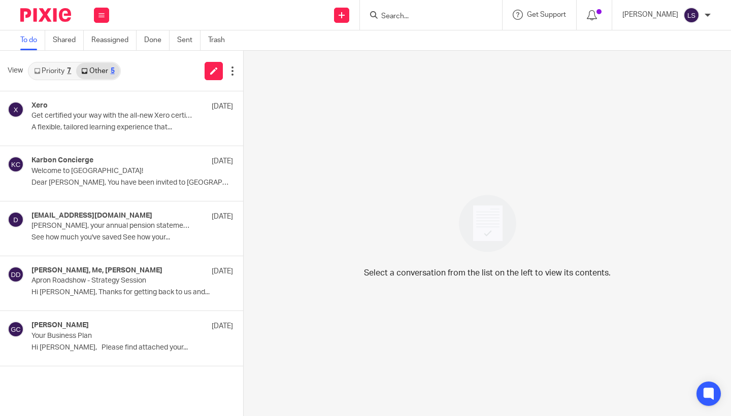
click at [61, 71] on link "Priority 7" at bounding box center [52, 71] width 47 height 16
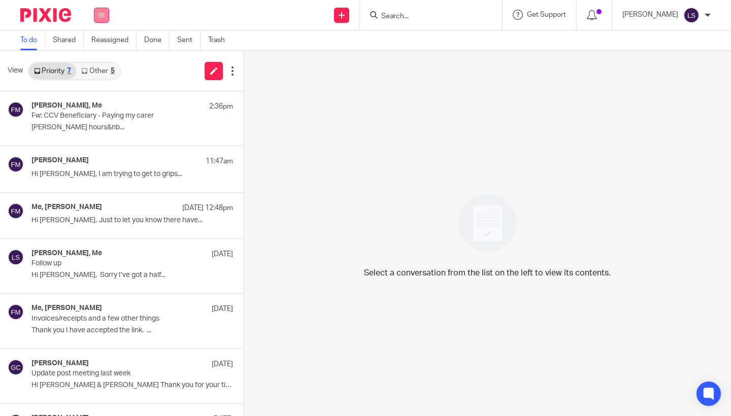
click at [106, 19] on button at bounding box center [101, 15] width 15 height 15
click at [97, 60] on link "Email" at bounding box center [97, 61] width 18 height 7
click at [106, 72] on link "Other 5" at bounding box center [97, 71] width 43 height 16
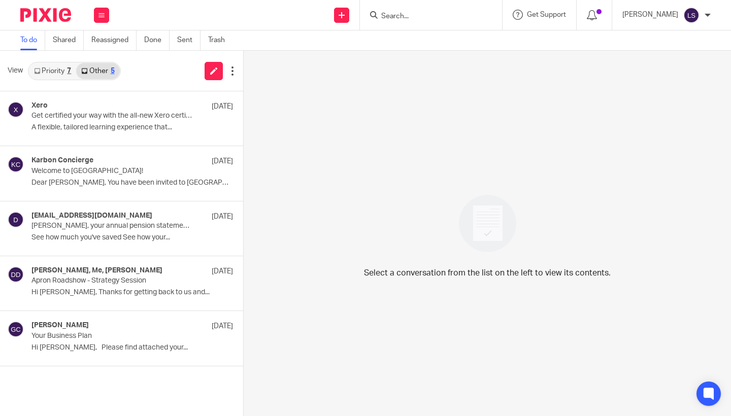
click at [55, 72] on link "Priority 7" at bounding box center [52, 71] width 47 height 16
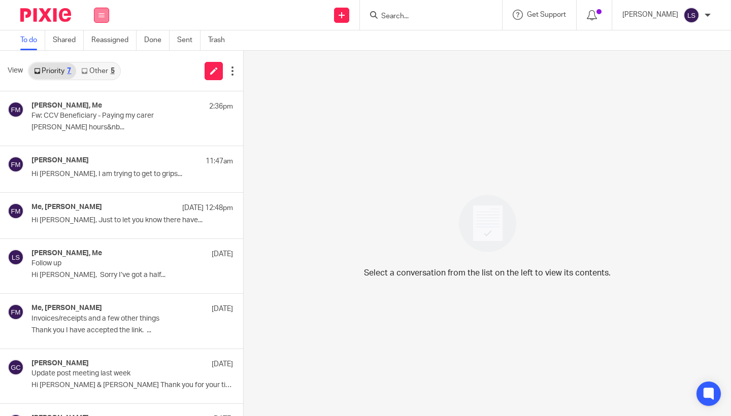
click at [103, 16] on icon at bounding box center [102, 15] width 6 height 6
click at [95, 63] on link "Email" at bounding box center [97, 61] width 18 height 7
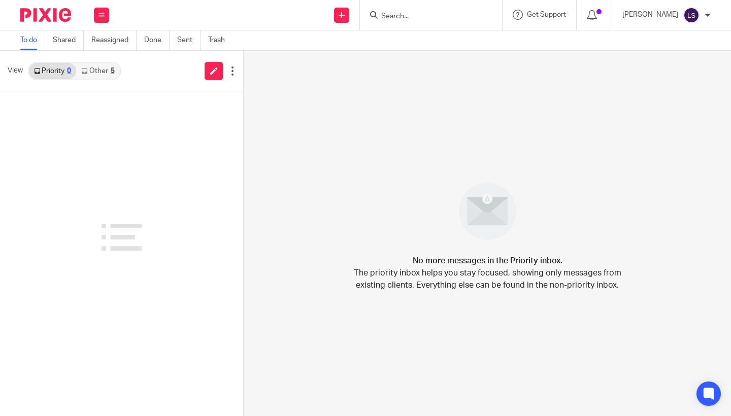
click at [102, 70] on link "Other 5" at bounding box center [97, 71] width 43 height 16
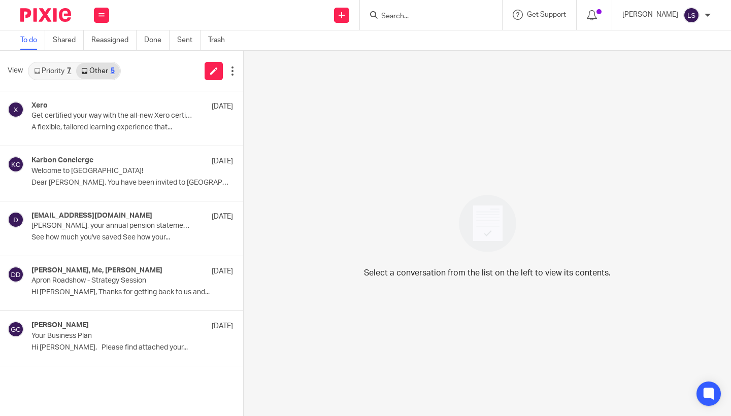
click at [54, 68] on link "Priority 7" at bounding box center [52, 71] width 47 height 16
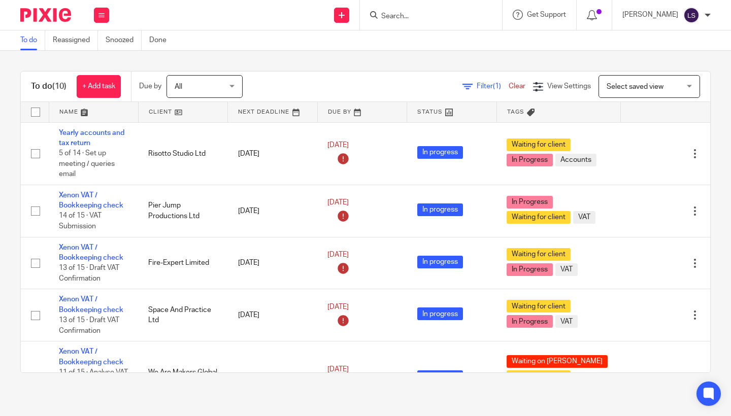
click at [397, 16] on input "Search" at bounding box center [425, 16] width 91 height 9
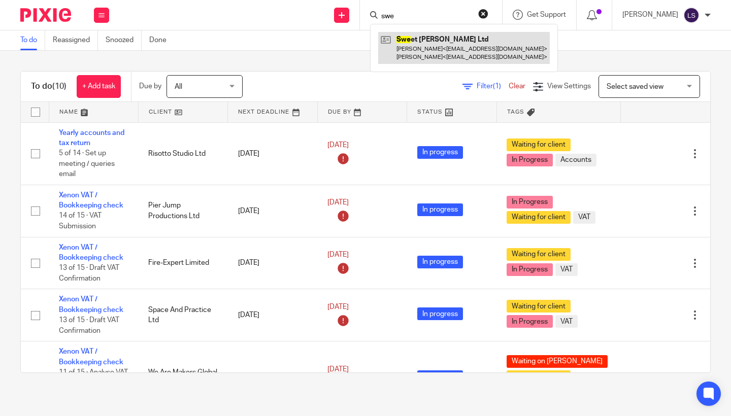
type input "swe"
click at [405, 39] on link at bounding box center [464, 47] width 172 height 31
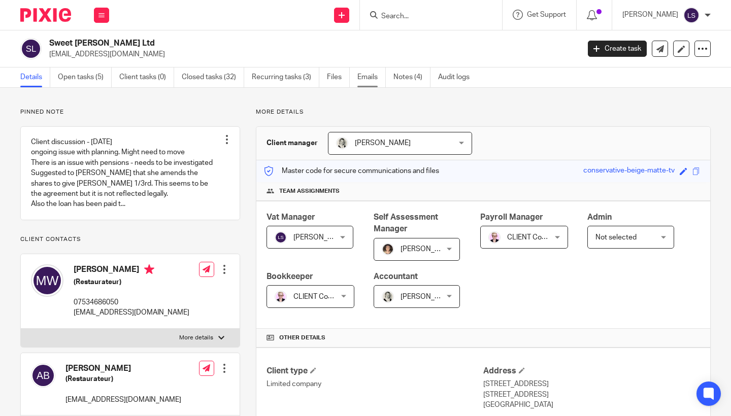
click at [372, 77] on link "Emails" at bounding box center [372, 78] width 28 height 20
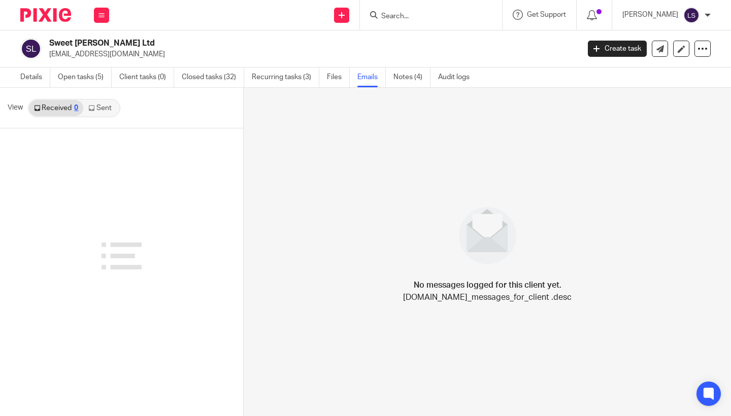
click at [108, 109] on link "Sent" at bounding box center [101, 108] width 36 height 16
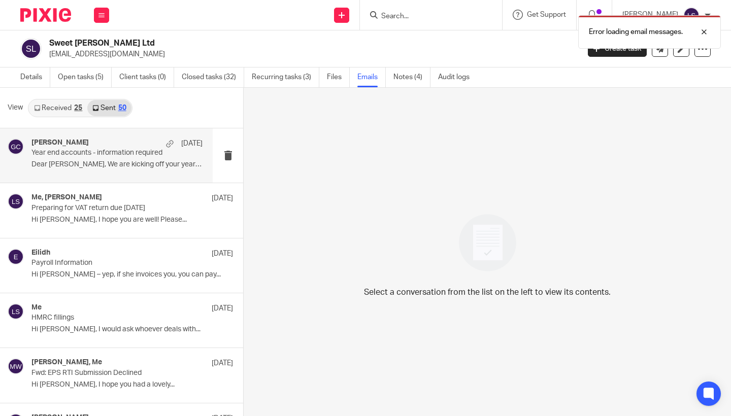
click at [100, 157] on div "Gillian Caughey 20 Sep Year end accounts - information required Dear Mary, We a…" at bounding box center [116, 156] width 171 height 34
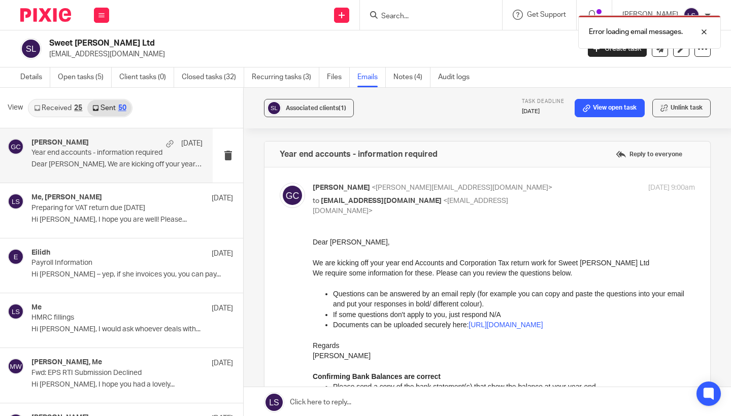
click at [549, 192] on p "Gillian Caughey <gillian@fearlessfinancials.co.uk>" at bounding box center [440, 188] width 255 height 11
checkbox input "false"
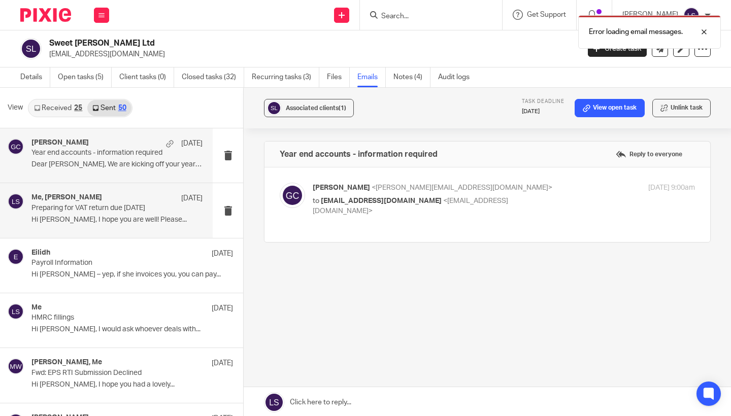
click at [76, 201] on h4 "Me, Mary Wan" at bounding box center [66, 197] width 71 height 9
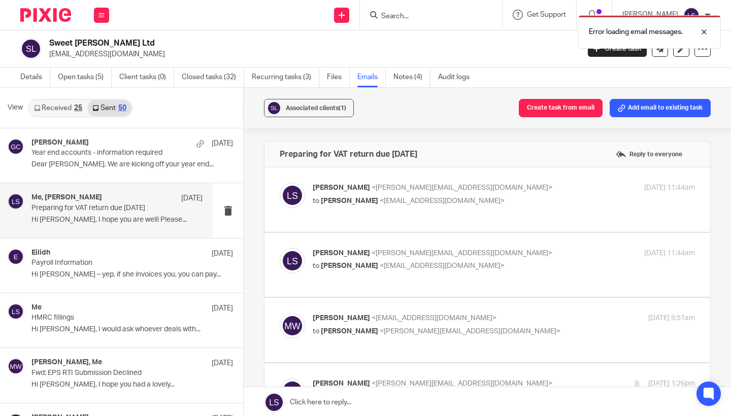
click at [722, 279] on div "Associated clients (1) Create task from email Add email to existing task Prepar…" at bounding box center [488, 253] width 488 height 330
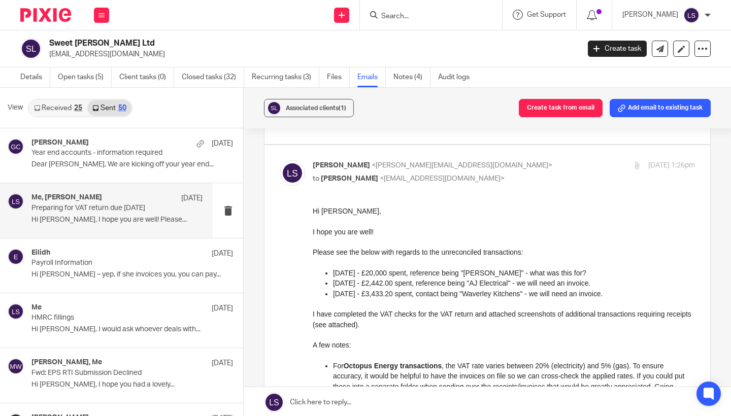
scroll to position [214, 0]
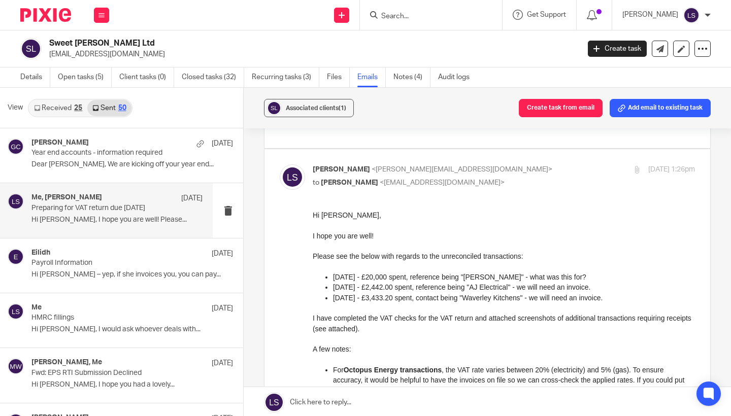
click at [545, 178] on p "to Mary Wan <marywan008@gmail.com>" at bounding box center [440, 183] width 255 height 11
checkbox input "false"
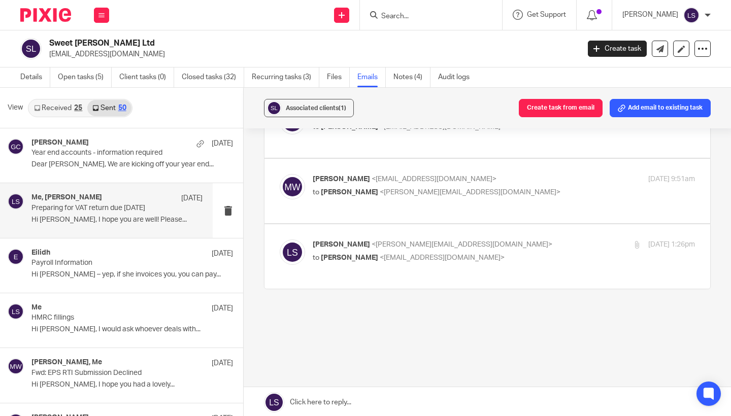
click at [432, 410] on link at bounding box center [488, 402] width 488 height 30
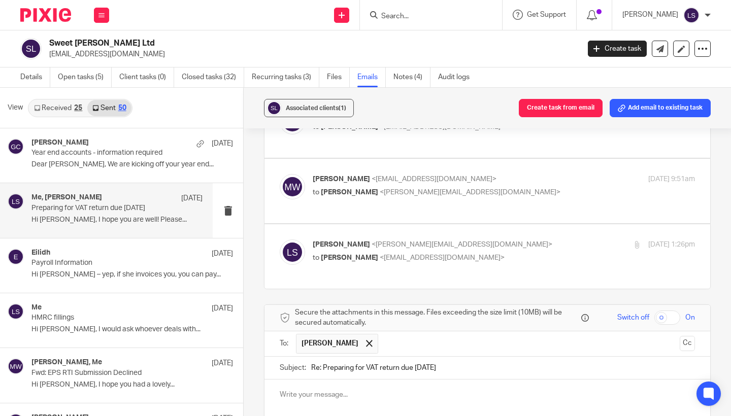
scroll to position [315, 0]
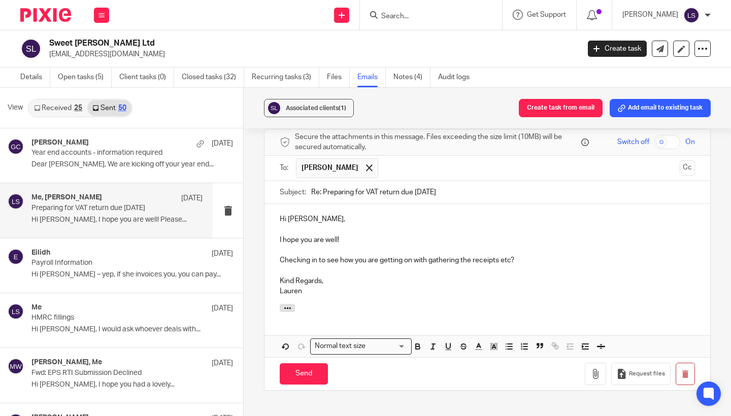
click at [719, 244] on div "Associated clients (1) Create task from email Add email to existing task Prepar…" at bounding box center [488, 253] width 488 height 330
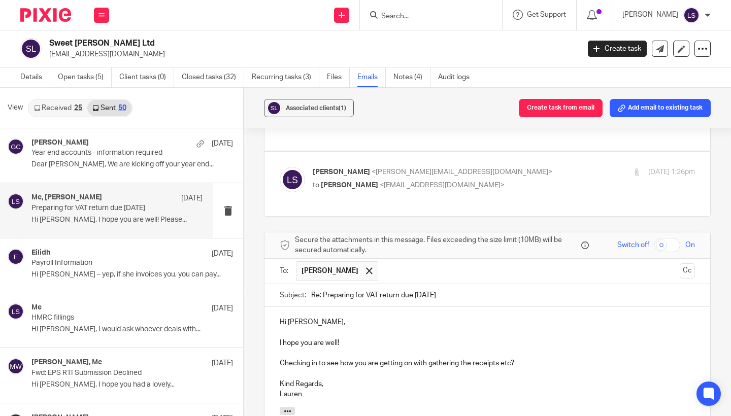
scroll to position [211, 0]
click at [543, 177] on div "Lauren Simmons <lauren@fearlessfinancials.co.uk> to Mary Wan <marywan008@gmail.…" at bounding box center [440, 179] width 255 height 23
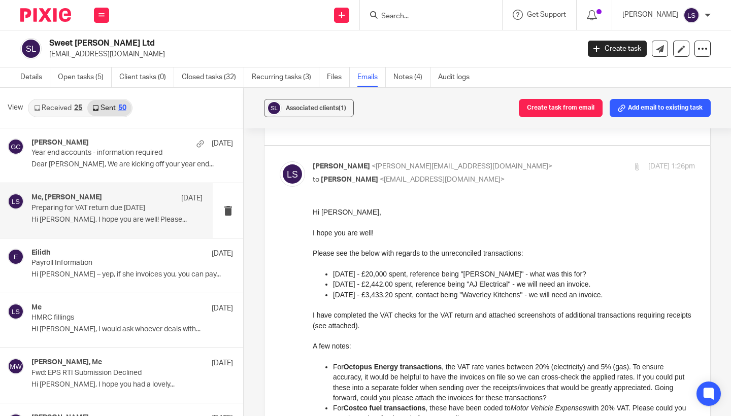
scroll to position [220, 0]
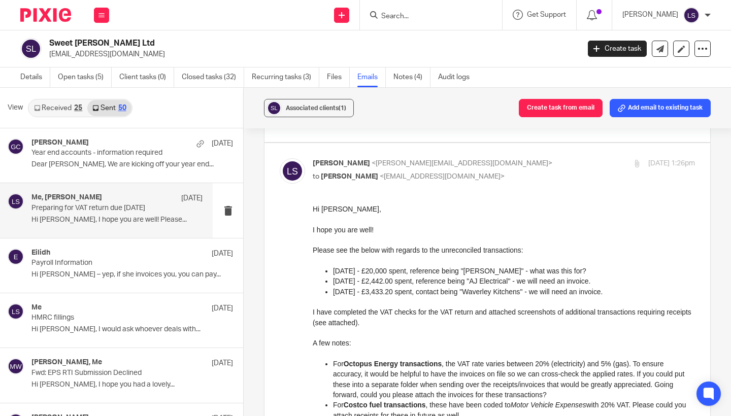
click at [494, 167] on div "Lauren Simmons <lauren@fearlessfinancials.co.uk> to Mary Wan <marywan008@gmail.…" at bounding box center [440, 169] width 255 height 23
checkbox input "false"
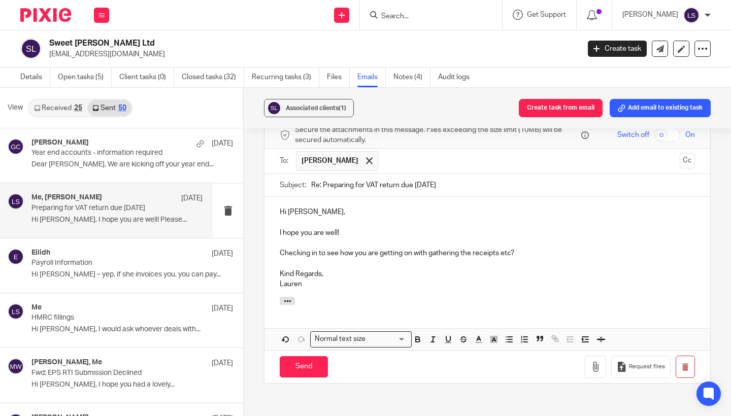
scroll to position [324, 0]
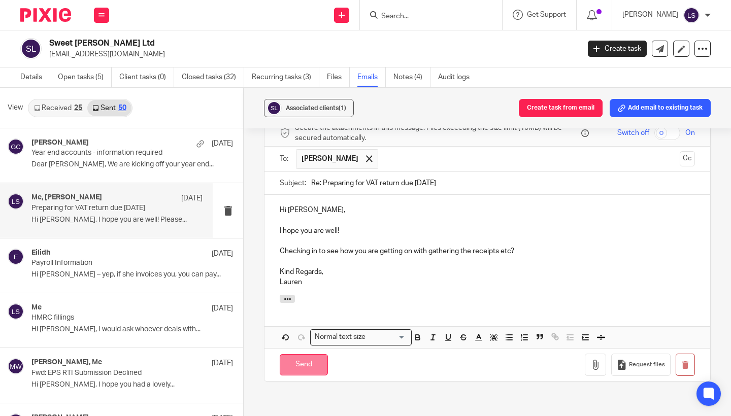
click at [300, 359] on input "Send" at bounding box center [304, 365] width 48 height 22
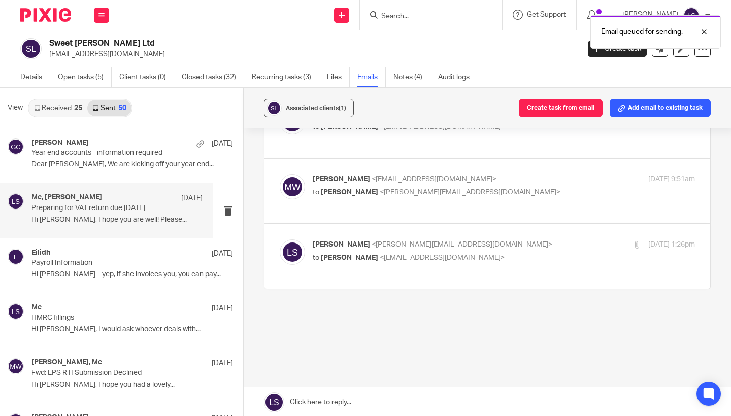
click at [438, 371] on div "Associated clients (1) Create task from email Add email to existing task Prepar…" at bounding box center [488, 253] width 488 height 330
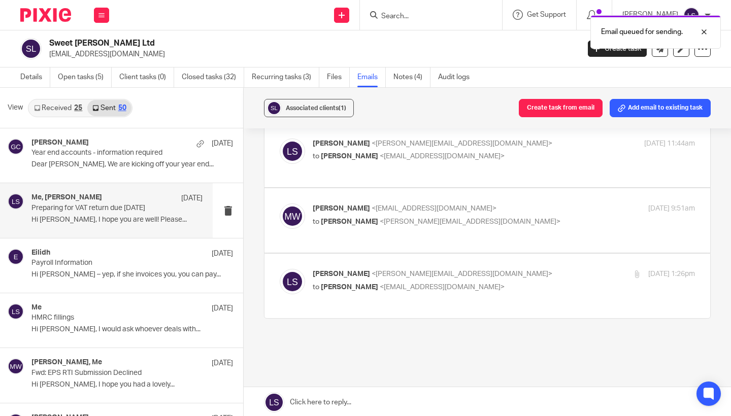
scroll to position [108, 0]
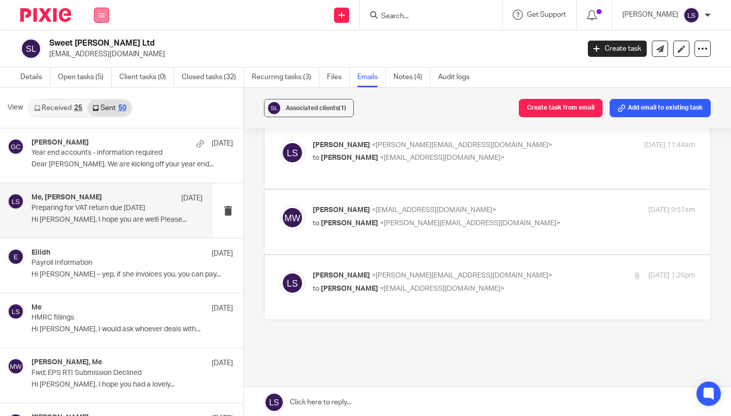
click at [102, 17] on icon at bounding box center [102, 15] width 6 height 6
click at [97, 64] on link "Email" at bounding box center [96, 61] width 17 height 7
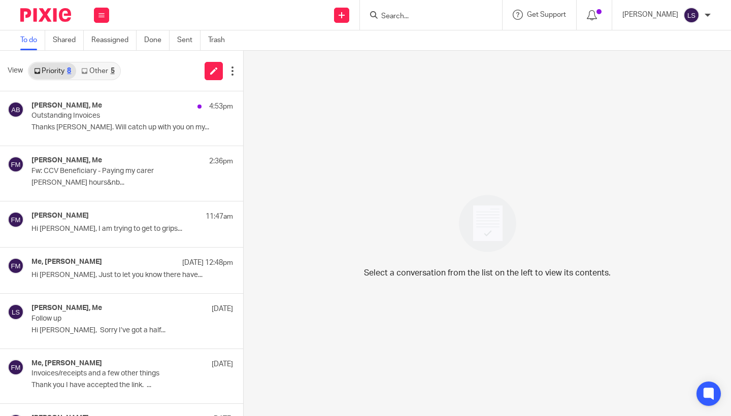
click at [108, 71] on link "Other 5" at bounding box center [97, 71] width 43 height 16
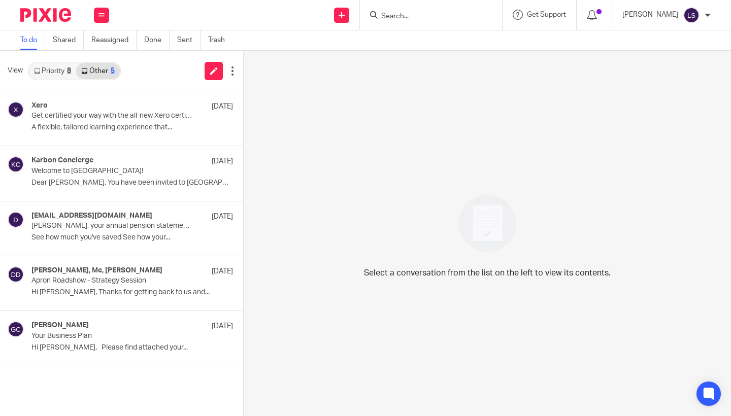
click at [63, 72] on link "Priority 8" at bounding box center [52, 71] width 47 height 16
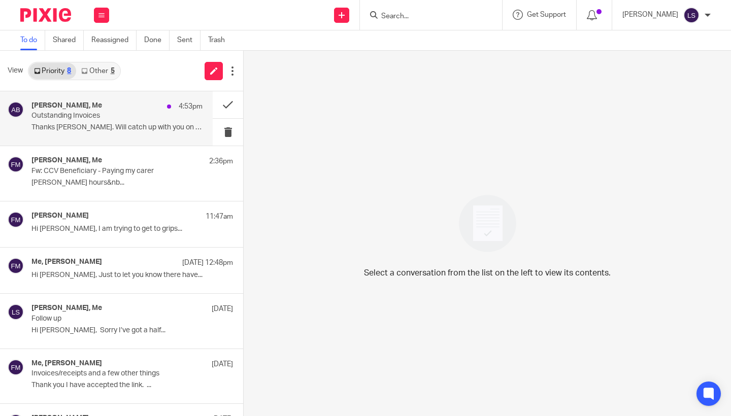
click at [71, 118] on p "Outstanding Invoices" at bounding box center [99, 116] width 137 height 9
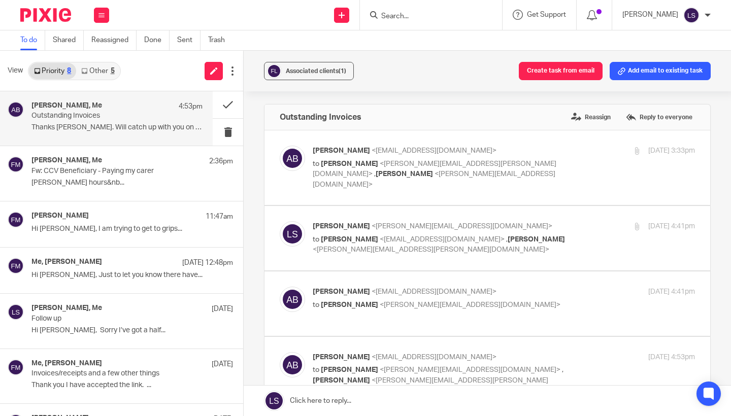
click at [726, 256] on div "Associated clients (1) Create task from email Add email to existing task Outsta…" at bounding box center [488, 234] width 488 height 366
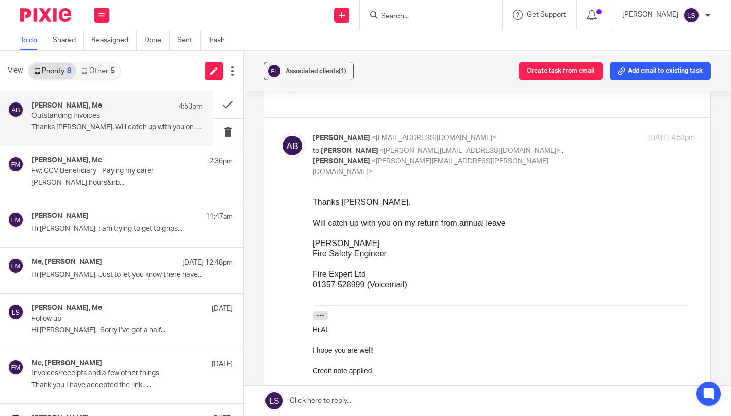
scroll to position [219, 0]
click at [583, 134] on div "Al Brown <al.brown@fire-expert.ltd> to Lauren Simmons <lauren@fearlessfinancial…" at bounding box center [504, 156] width 382 height 44
checkbox input "false"
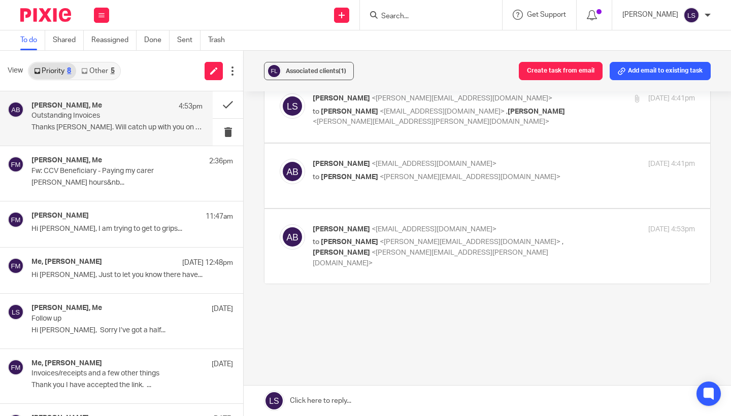
scroll to position [104, 0]
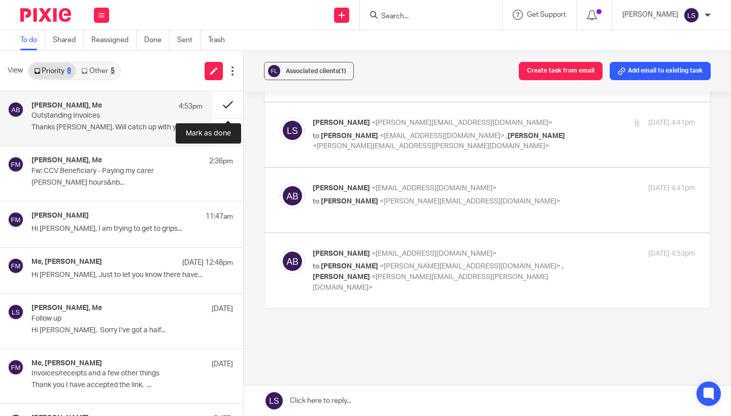
click at [233, 102] on button at bounding box center [228, 104] width 30 height 27
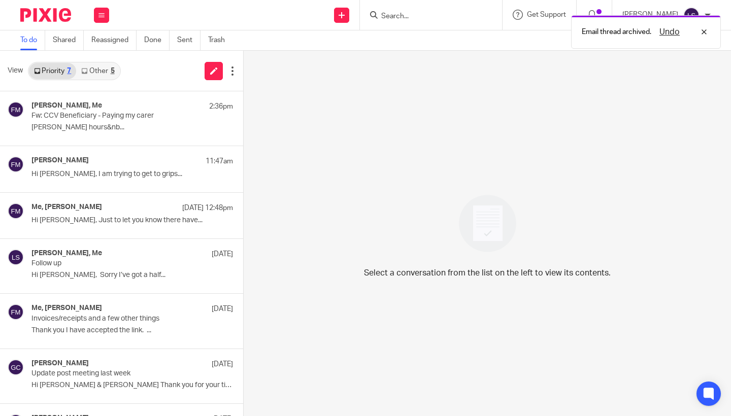
click at [116, 79] on div "View Priority 7 Other 5" at bounding box center [121, 71] width 243 height 41
click at [91, 67] on link "Other 5" at bounding box center [97, 71] width 43 height 16
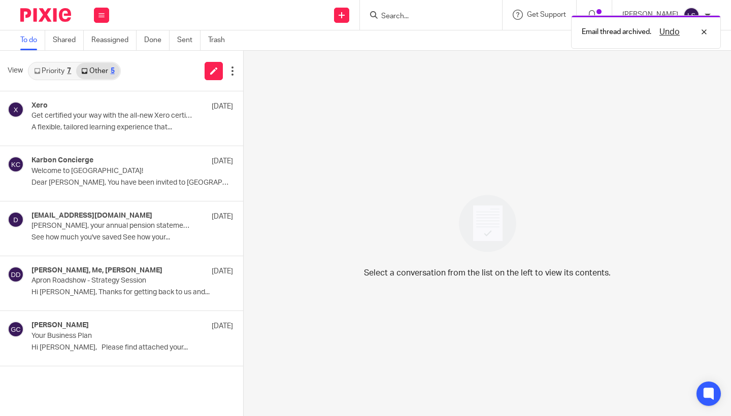
click at [58, 63] on link "Priority 7" at bounding box center [52, 71] width 47 height 16
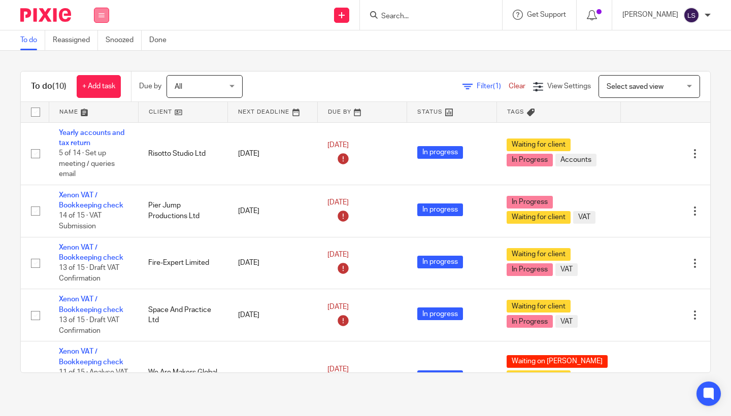
click at [100, 18] on icon at bounding box center [102, 15] width 6 height 6
click at [100, 62] on link "Email" at bounding box center [96, 61] width 17 height 7
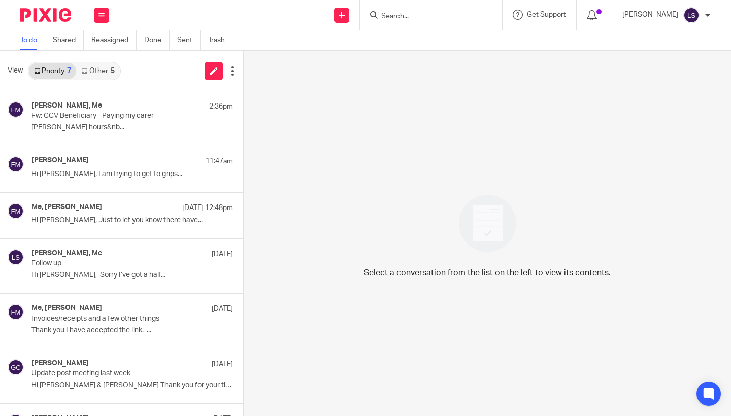
click at [105, 73] on link "Other 5" at bounding box center [97, 71] width 43 height 16
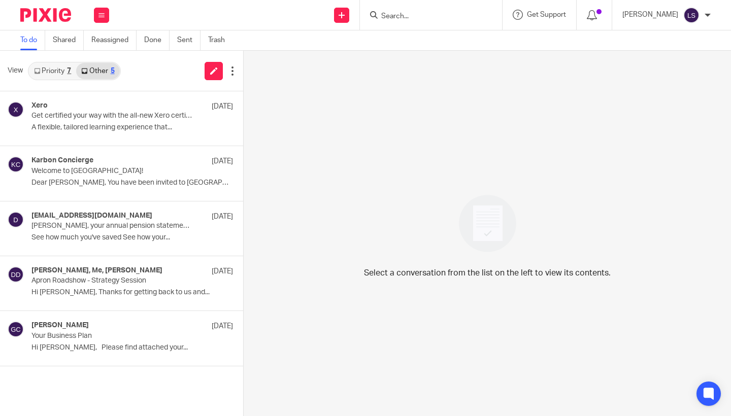
click at [55, 73] on link "Priority 7" at bounding box center [52, 71] width 47 height 16
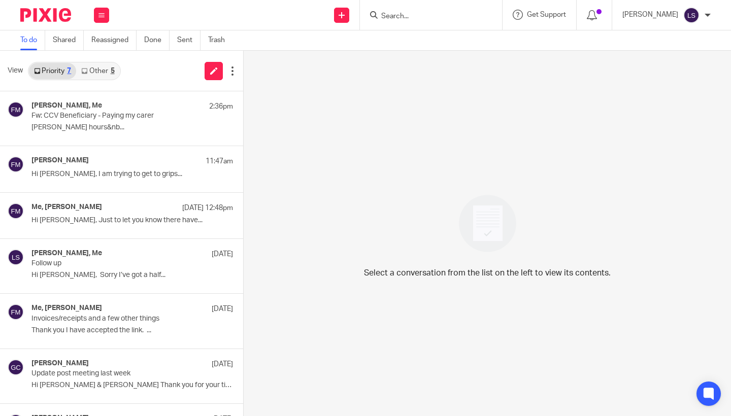
click at [312, 189] on div "Select a conversation from the list on the left to view its contents." at bounding box center [488, 234] width 488 height 366
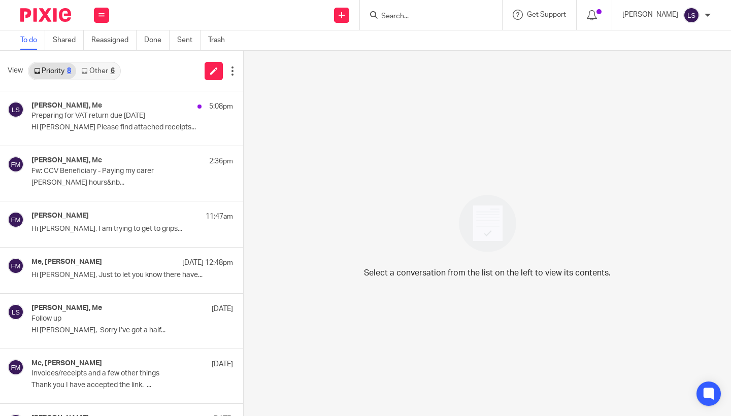
click at [99, 73] on link "Other 6" at bounding box center [97, 71] width 43 height 16
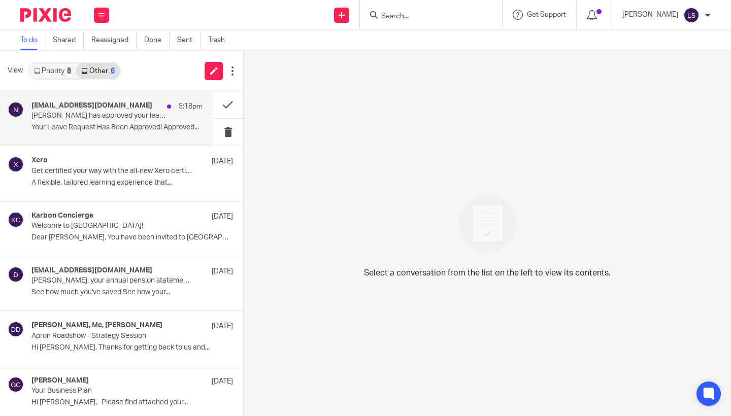
click at [60, 113] on p "[PERSON_NAME] has approved your leave application" at bounding box center [99, 116] width 137 height 9
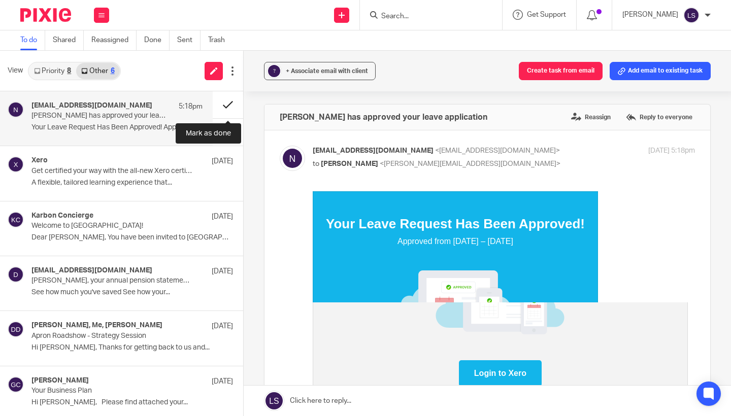
click at [223, 106] on button at bounding box center [228, 104] width 30 height 27
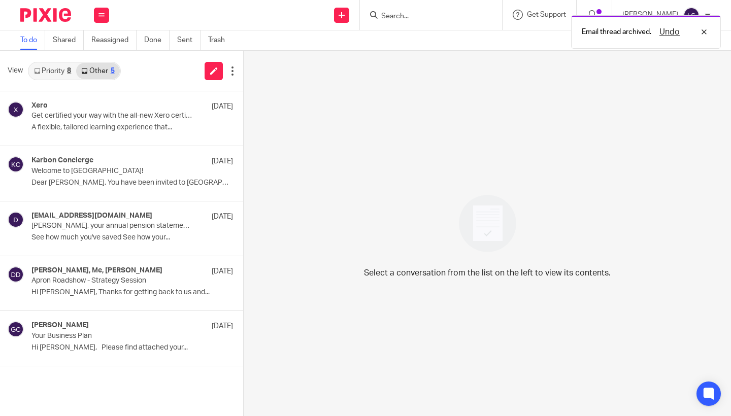
click at [53, 72] on link "Priority 8" at bounding box center [52, 71] width 47 height 16
